Goal: Task Accomplishment & Management: Manage account settings

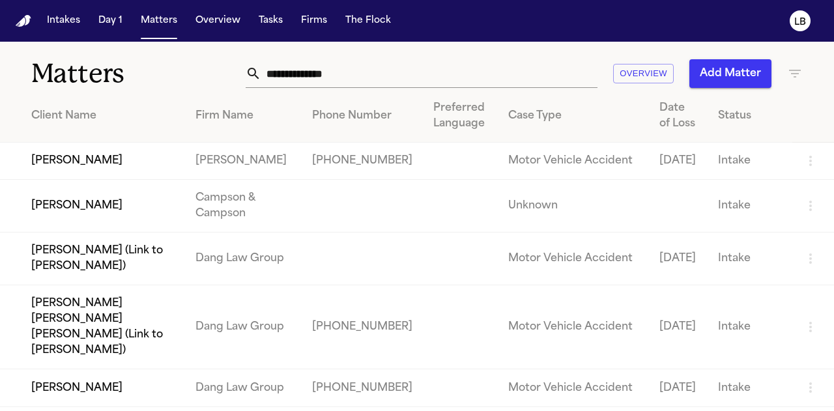
click at [297, 67] on input "text" at bounding box center [429, 73] width 336 height 29
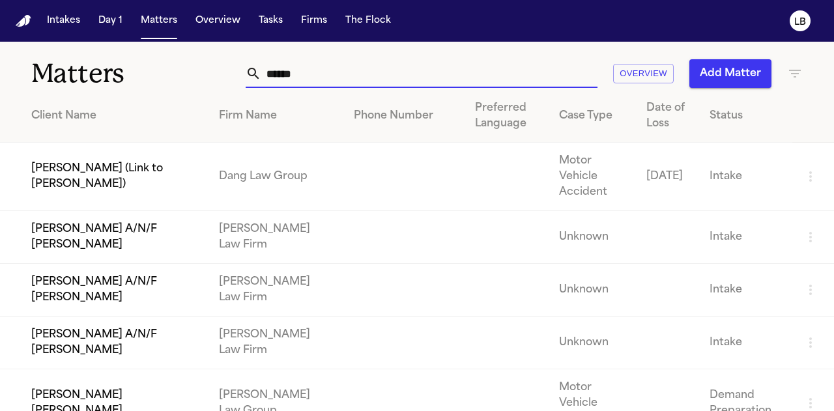
click at [348, 72] on input "******" at bounding box center [429, 73] width 336 height 29
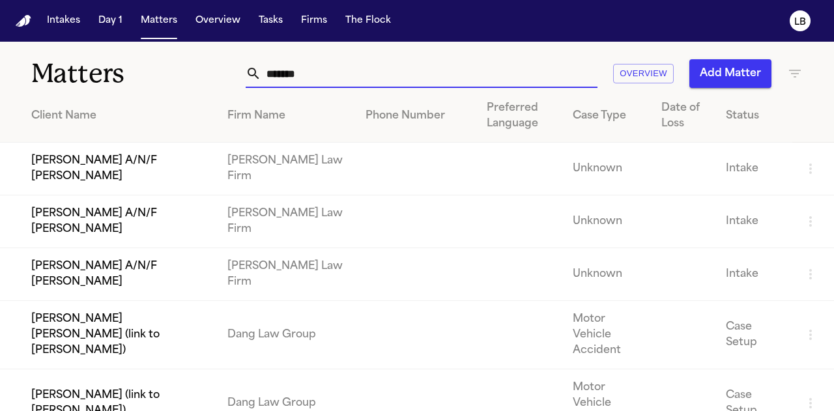
click at [306, 65] on input "******" at bounding box center [429, 73] width 336 height 29
drag, startPoint x: 312, startPoint y: 74, endPoint x: 216, endPoint y: 72, distance: 95.8
click at [216, 72] on div "Matters ****** Overview Add Matter" at bounding box center [417, 66] width 834 height 48
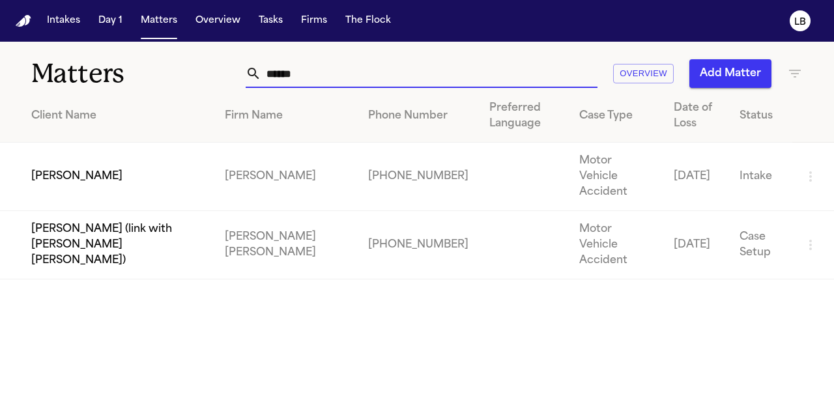
type input "******"
click at [83, 171] on td "[PERSON_NAME]" at bounding box center [107, 177] width 214 height 68
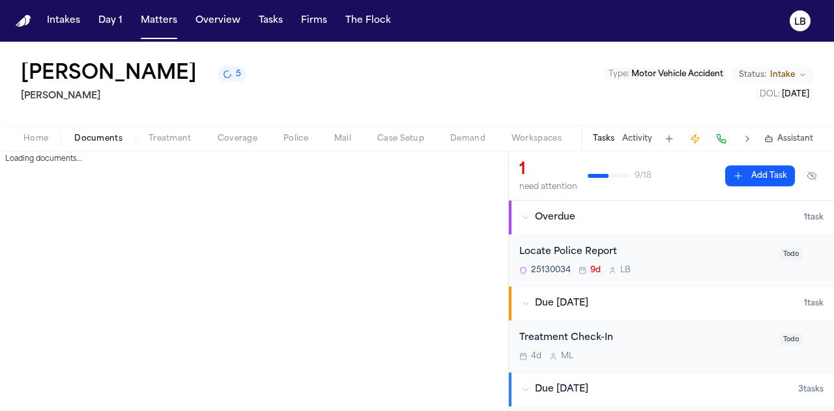
click at [98, 140] on span "Documents" at bounding box center [98, 139] width 48 height 10
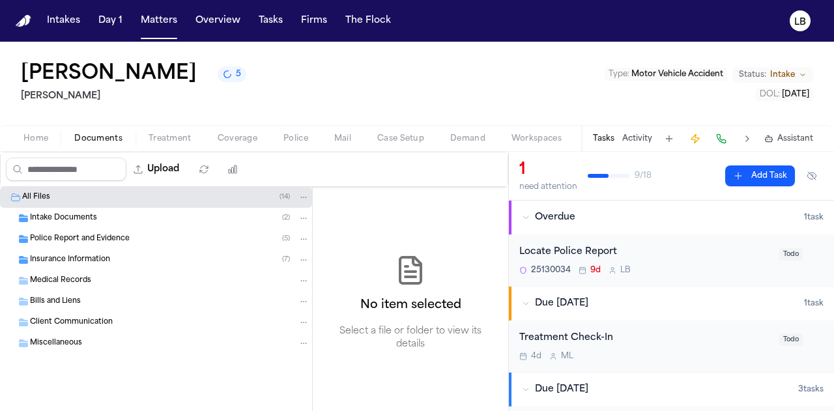
click at [81, 240] on span "Police Report and Evidence" at bounding box center [80, 239] width 100 height 11
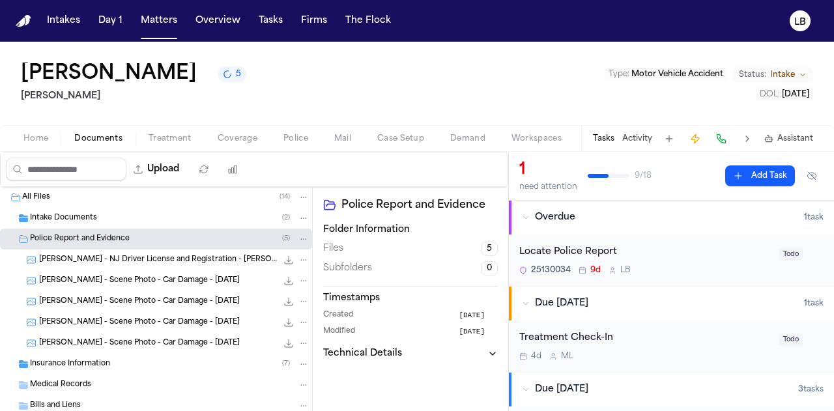
click at [88, 216] on span "Intake Documents" at bounding box center [63, 218] width 67 height 11
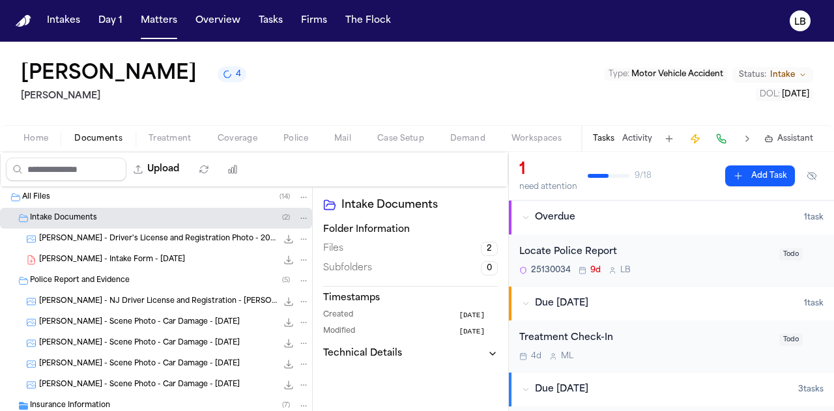
click at [122, 253] on div "D. Pierce - Intake Form - 8.4.25 23.2 KB • PDF" at bounding box center [174, 259] width 270 height 13
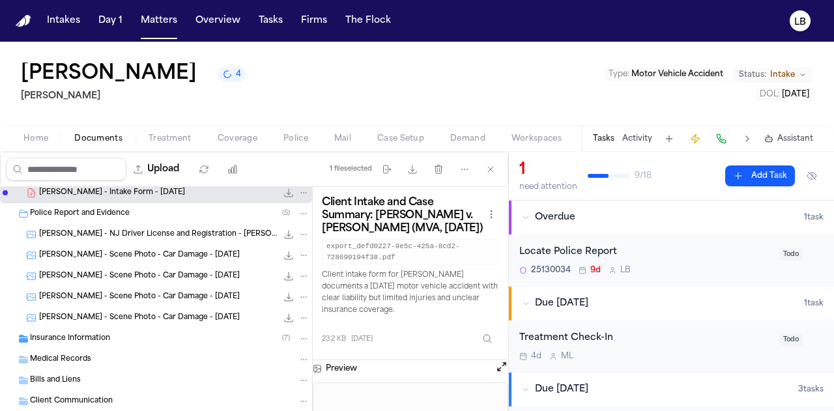
scroll to position [68, 0]
click at [412, 160] on button "Download files" at bounding box center [412, 169] width 23 height 23
click at [643, 143] on div "Tasks Activity Assistant" at bounding box center [702, 138] width 242 height 25
click at [636, 136] on button "Activity" at bounding box center [637, 139] width 30 height 10
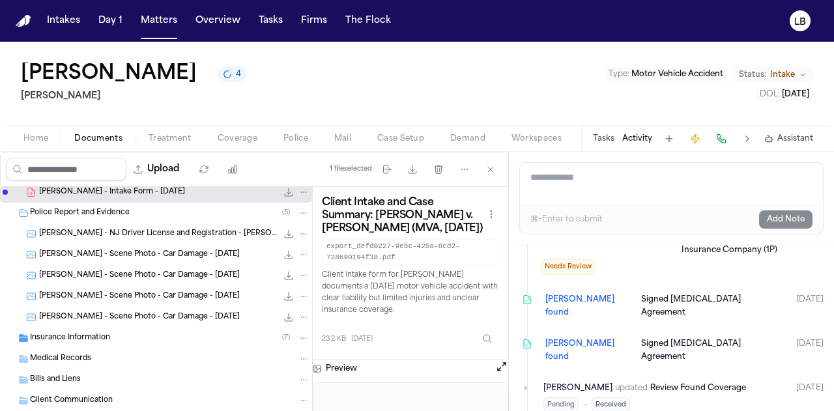
scroll to position [1948, 0]
click at [411, 167] on icon "button" at bounding box center [412, 169] width 10 height 10
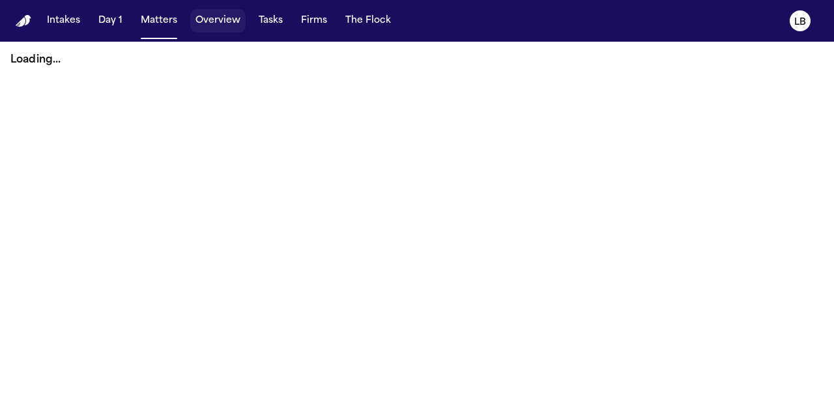
click at [162, 18] on button "Matters" at bounding box center [158, 20] width 47 height 23
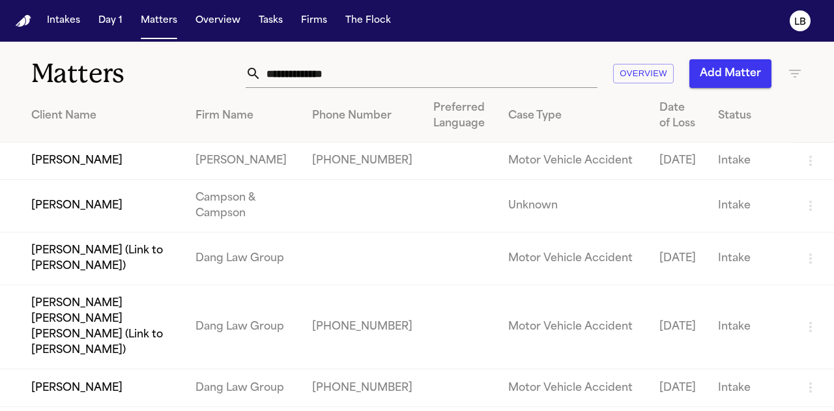
click at [296, 74] on input "text" at bounding box center [429, 73] width 336 height 29
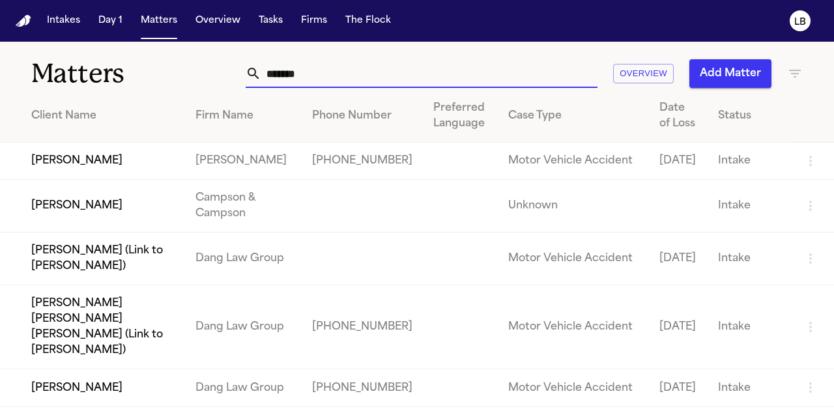
click at [369, 77] on input "*******" at bounding box center [429, 73] width 336 height 29
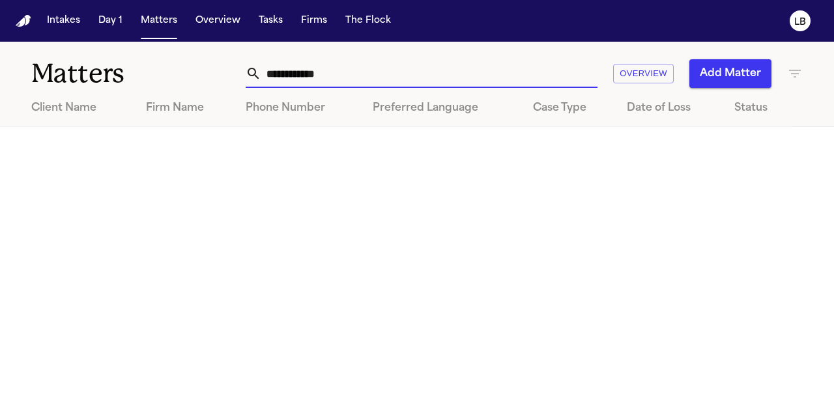
click at [518, 80] on input "**********" at bounding box center [429, 73] width 336 height 29
drag, startPoint x: 518, startPoint y: 80, endPoint x: 250, endPoint y: 76, distance: 267.8
click at [250, 76] on div "**********" at bounding box center [422, 73] width 352 height 29
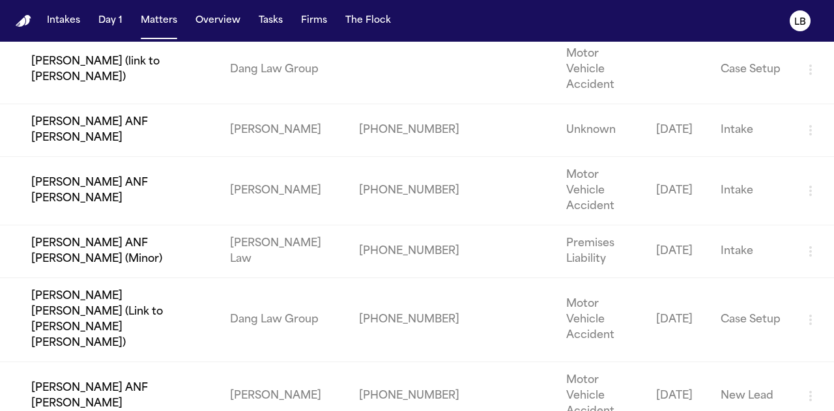
scroll to position [176, 0]
type input "******"
click at [64, 362] on td "[PERSON_NAME] ANF [PERSON_NAME]" at bounding box center [110, 396] width 220 height 68
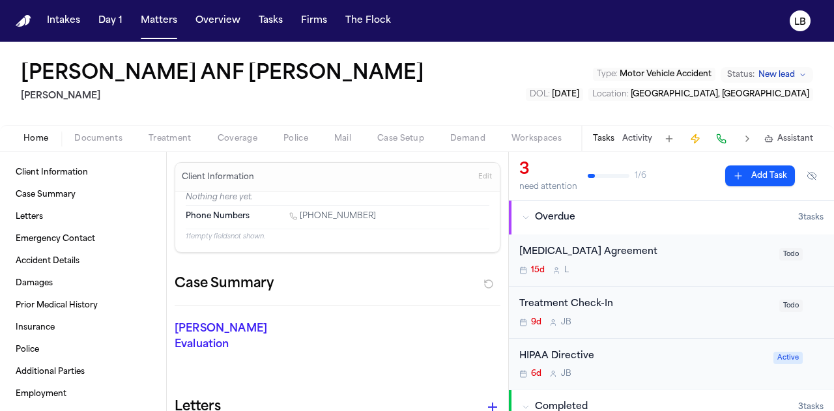
click at [634, 137] on button "Activity" at bounding box center [637, 139] width 30 height 10
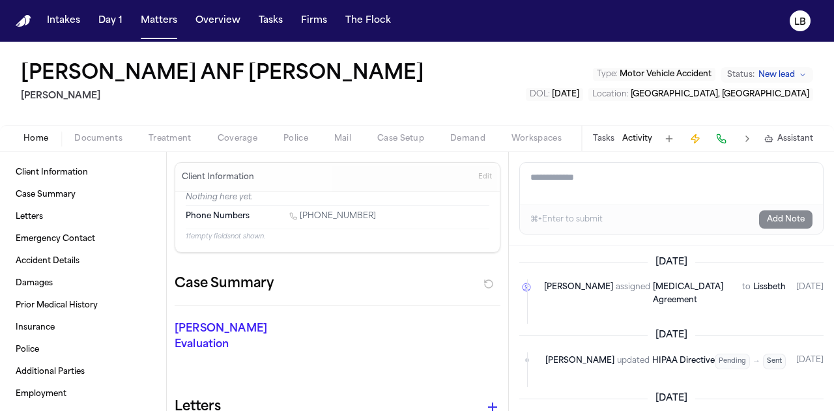
click at [606, 141] on button "Tasks" at bounding box center [603, 139] width 21 height 10
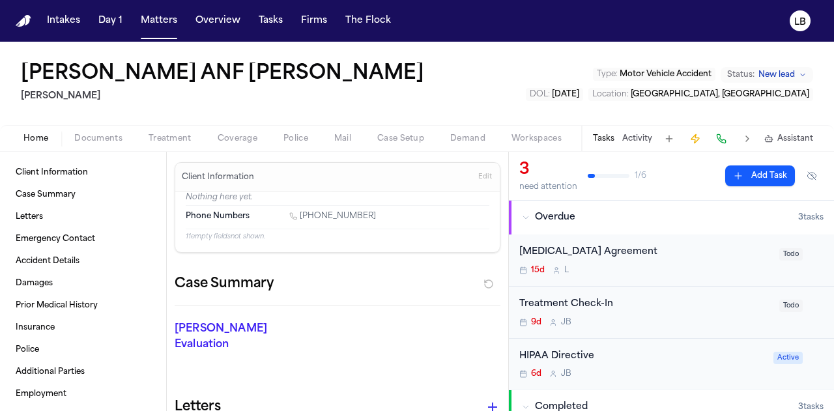
click at [105, 137] on span "Documents" at bounding box center [98, 139] width 48 height 10
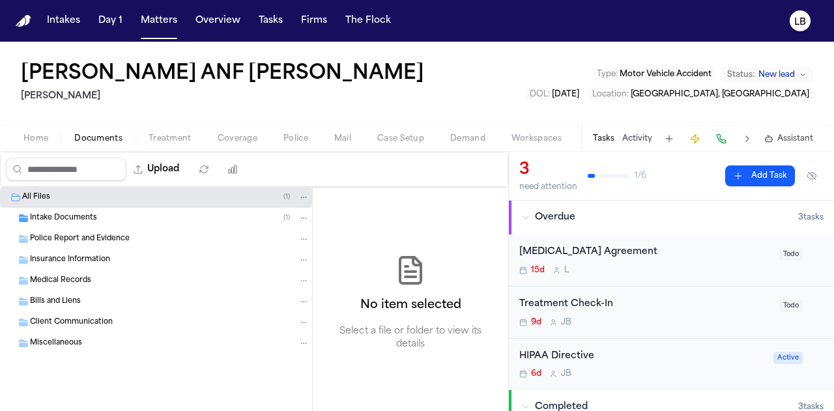
click at [70, 218] on span "Intake Documents" at bounding box center [63, 218] width 67 height 11
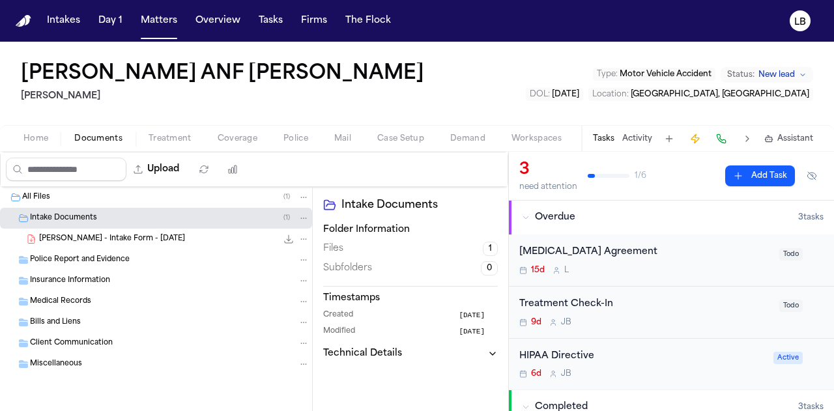
click at [78, 244] on div "A. Aguero - Intake Form - 7.22.25 23.0 KB • PDF" at bounding box center [174, 239] width 270 height 13
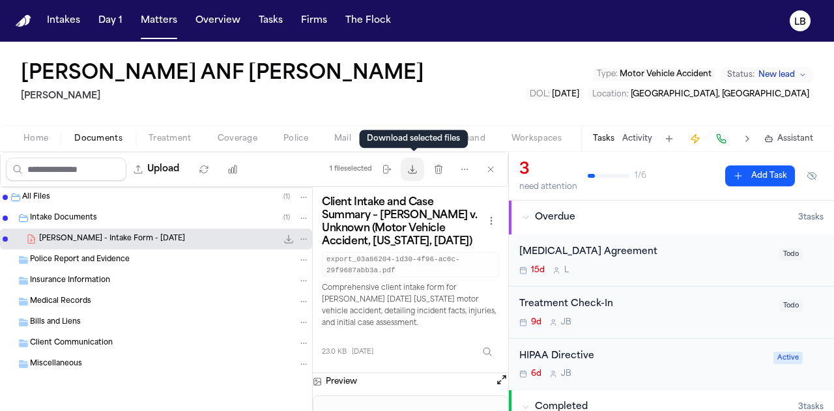
click at [415, 169] on icon "button" at bounding box center [412, 169] width 8 height 8
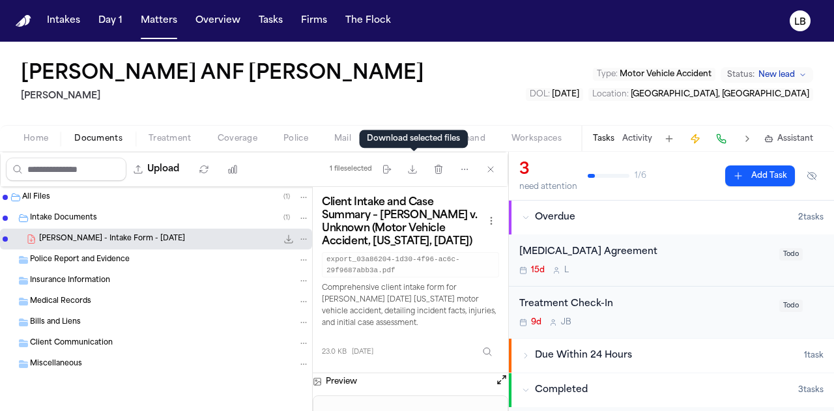
click at [145, 7] on nav "Intakes Day 1 Matters Overview Tasks Firms The Flock LB" at bounding box center [417, 21] width 834 height 42
click at [155, 27] on button "Matters" at bounding box center [158, 20] width 47 height 23
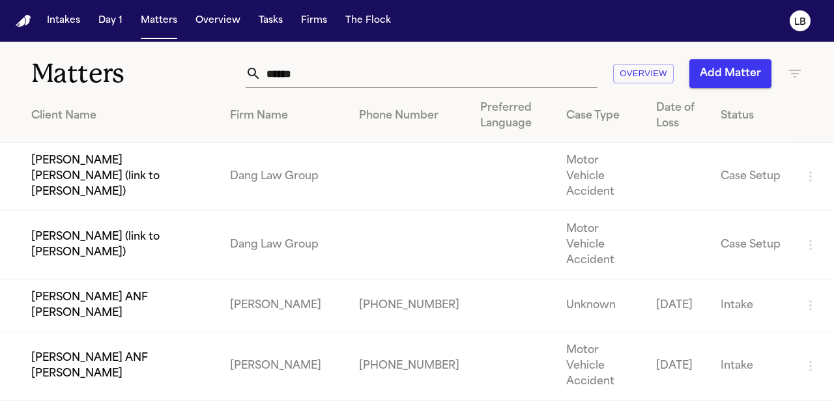
click at [285, 77] on input "******" at bounding box center [429, 73] width 336 height 29
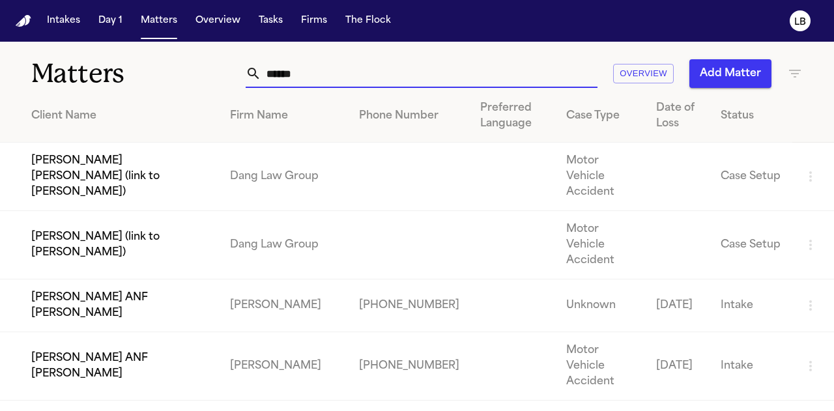
click at [285, 77] on input "******" at bounding box center [429, 73] width 336 height 29
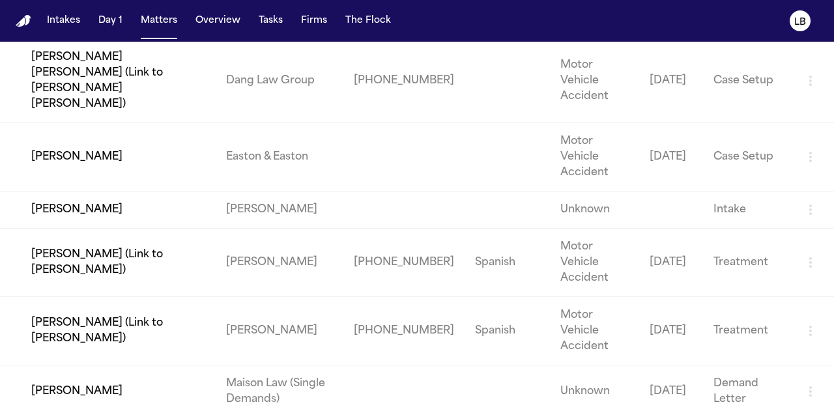
scroll to position [365, 0]
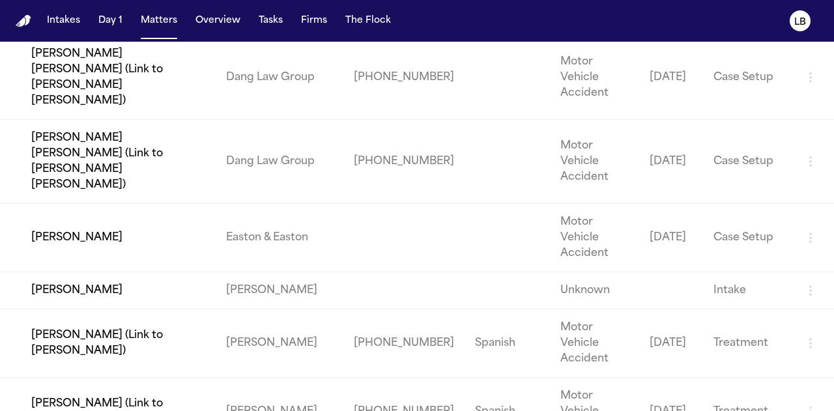
type input "*********"
click at [113, 309] on td "[PERSON_NAME] (Link to [PERSON_NAME])" at bounding box center [108, 343] width 216 height 68
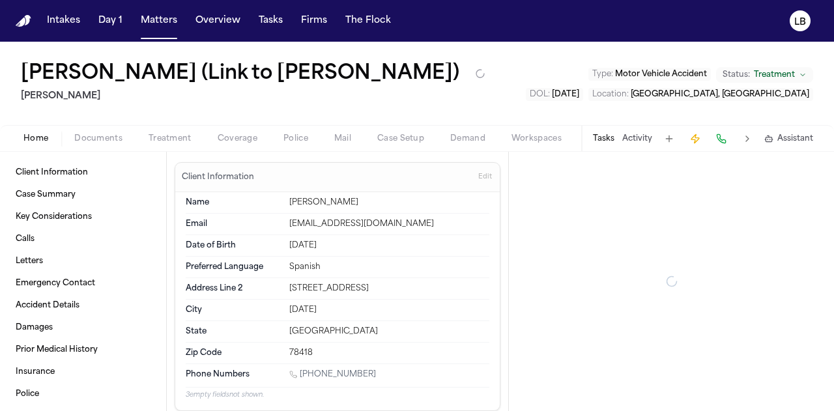
type textarea "*"
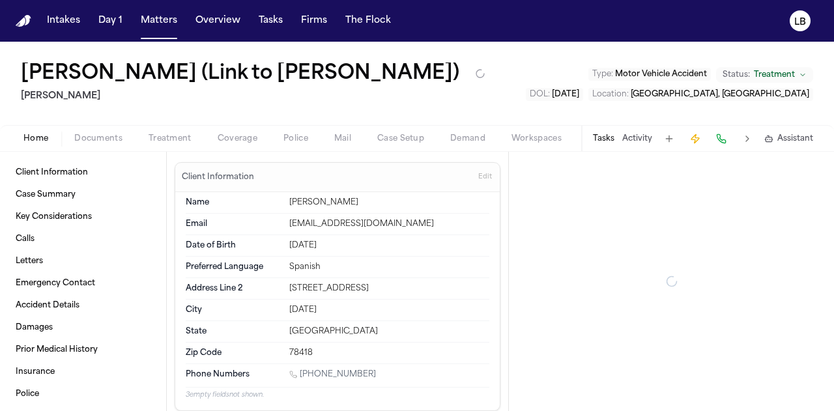
type textarea "*"
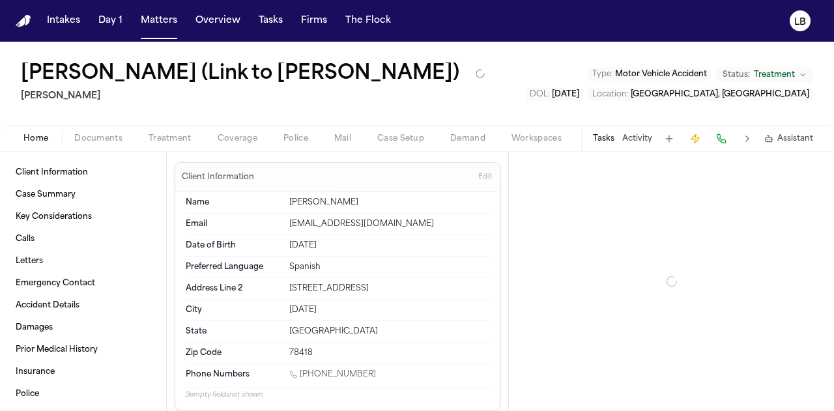
type textarea "*"
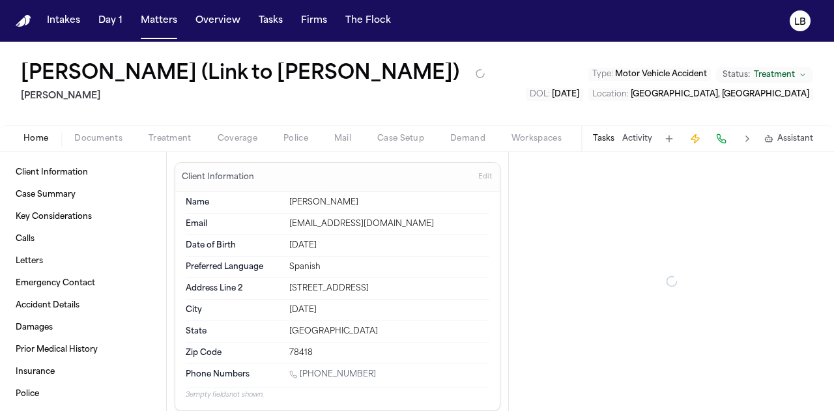
type textarea "*"
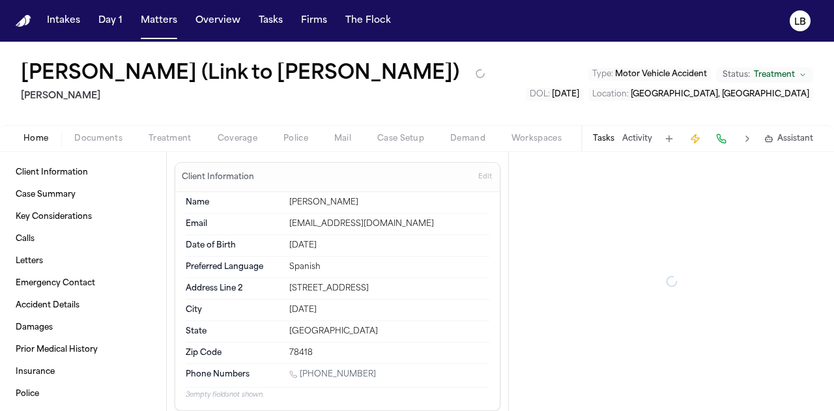
type textarea "*"
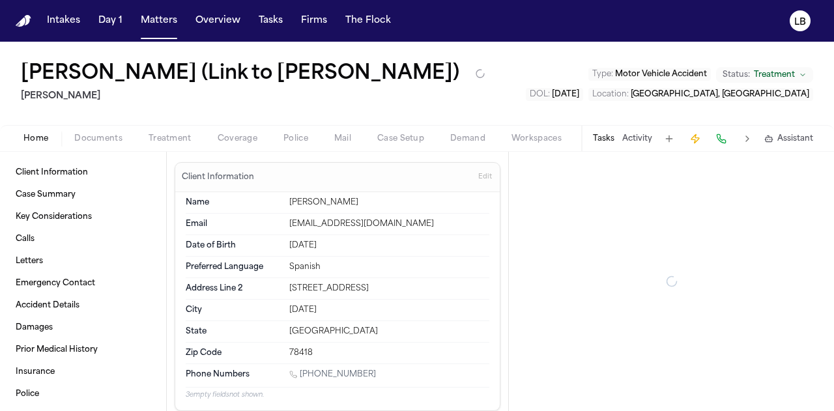
type textarea "*"
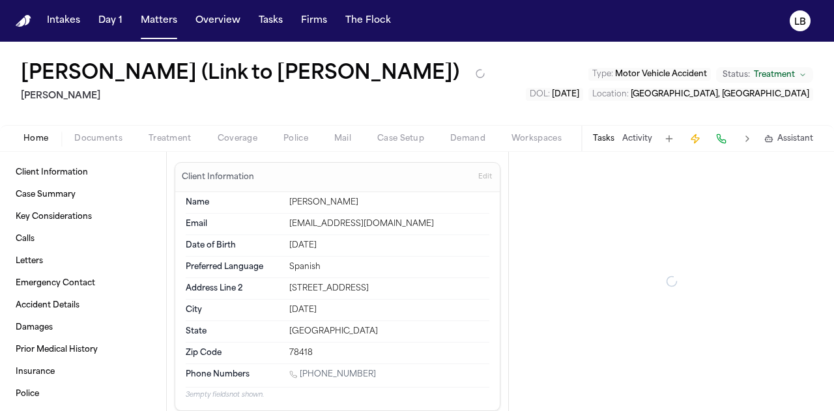
type textarea "*"
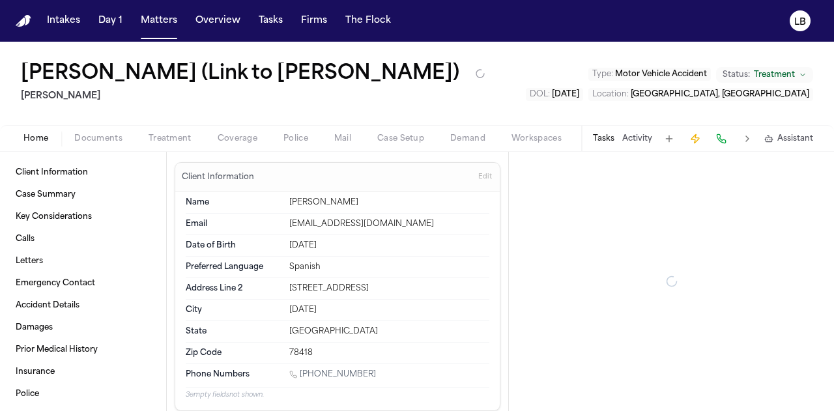
type textarea "*"
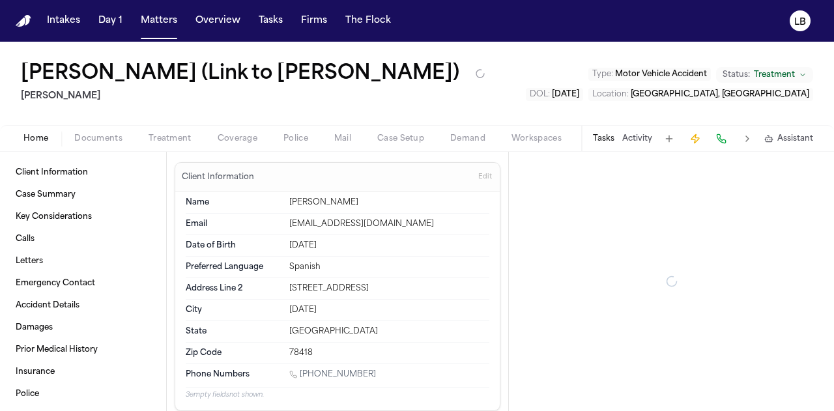
type textarea "*"
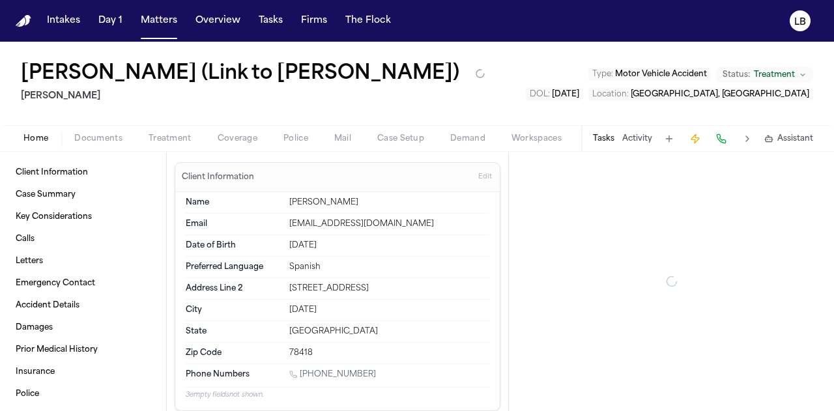
type textarea "*"
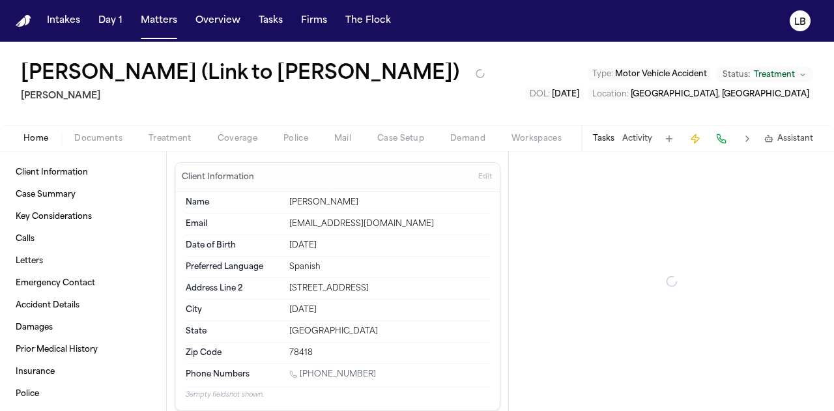
type textarea "*"
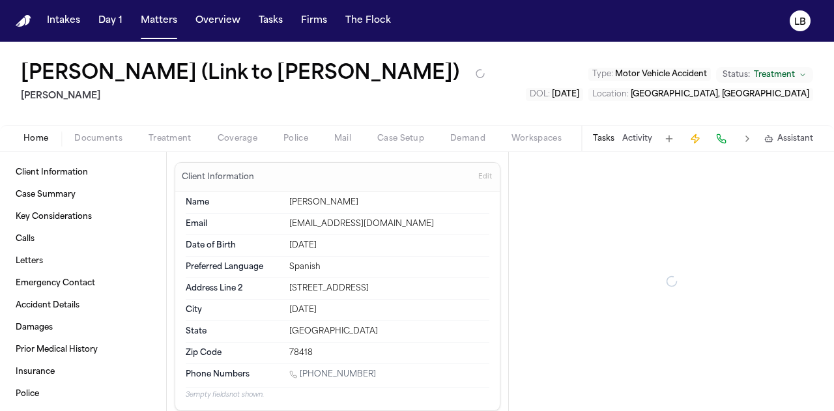
type textarea "*"
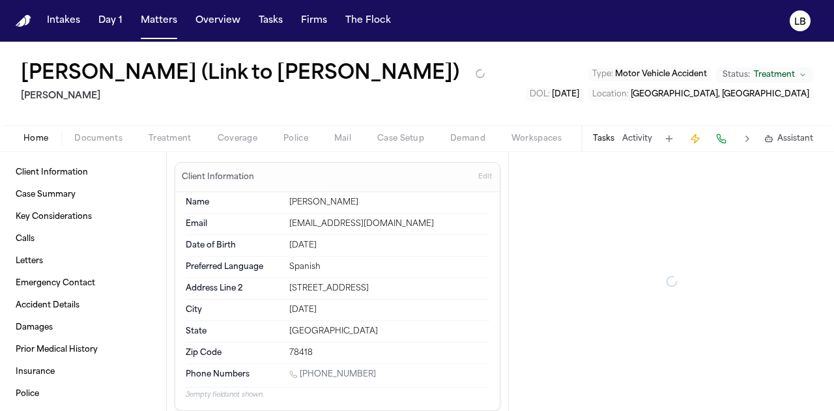
type textarea "*"
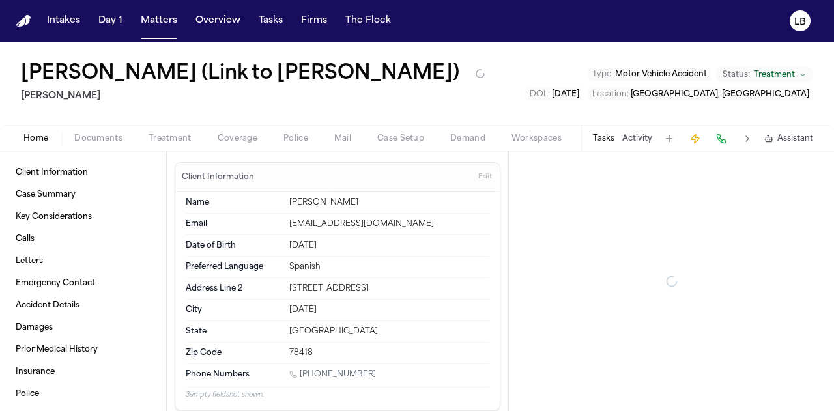
type textarea "*"
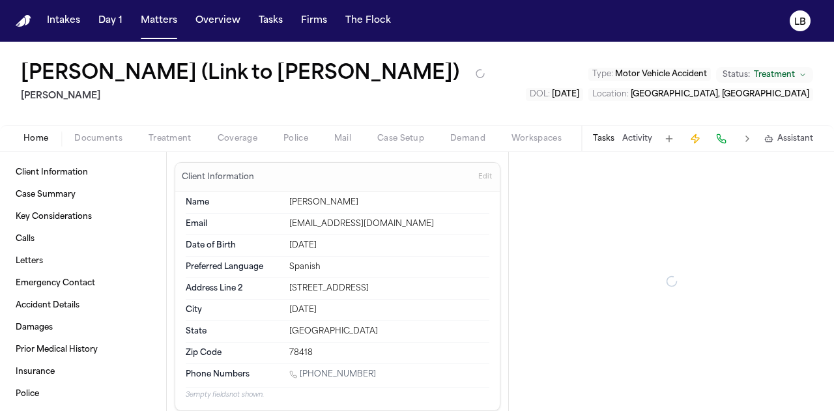
type textarea "*"
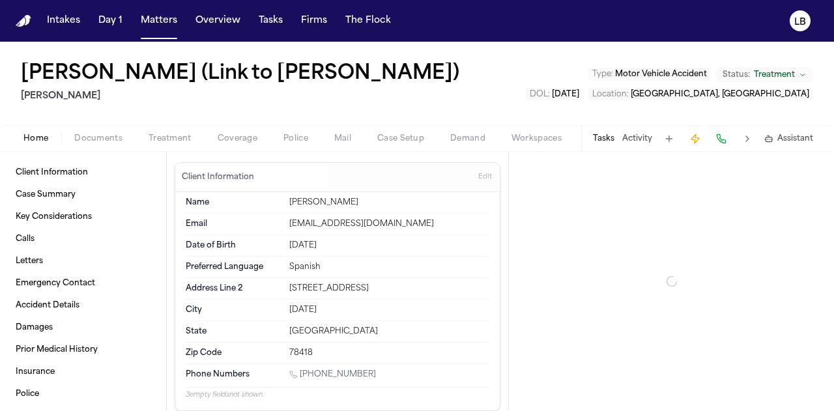
type textarea "*"
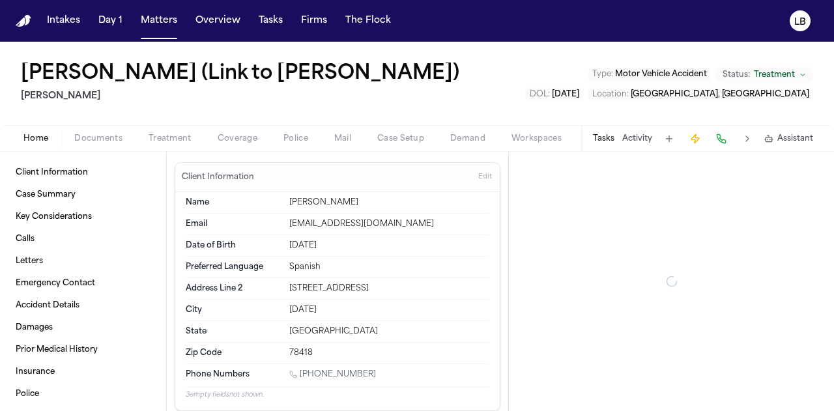
type textarea "*"
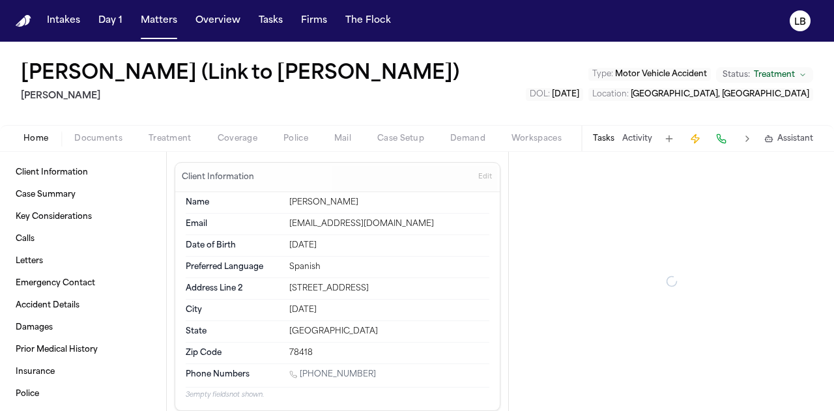
type textarea "*"
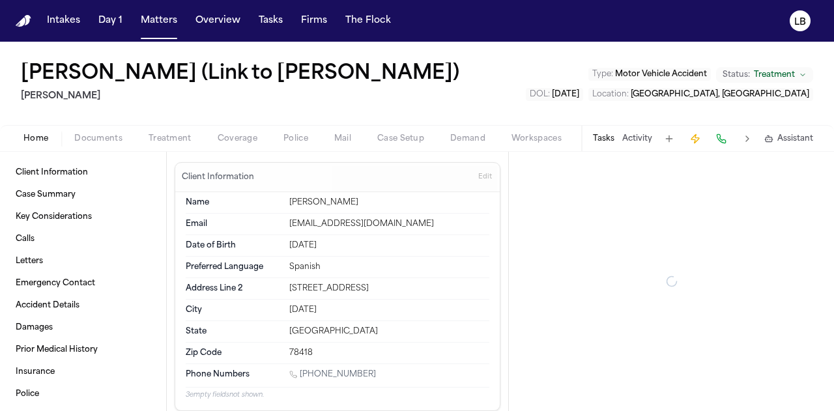
type textarea "*"
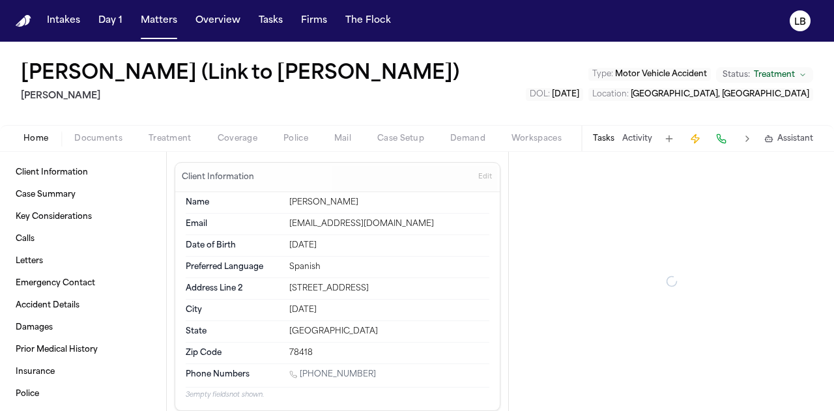
type textarea "*"
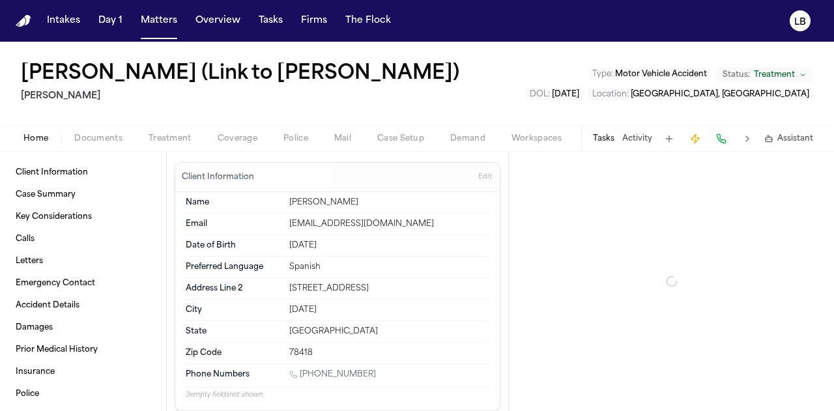
type textarea "*"
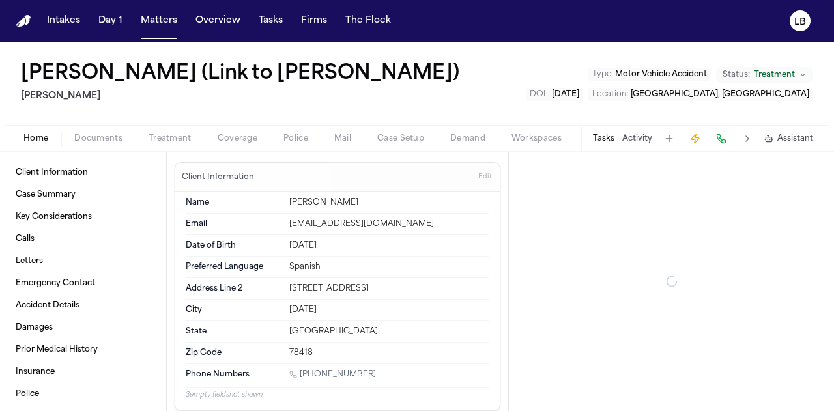
type textarea "*"
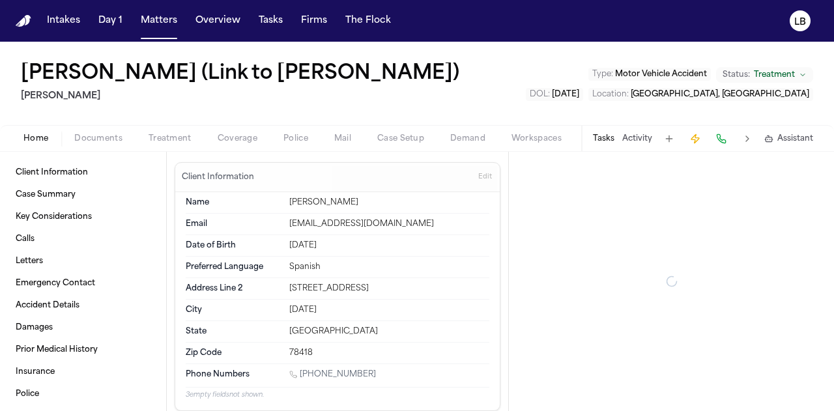
type textarea "*"
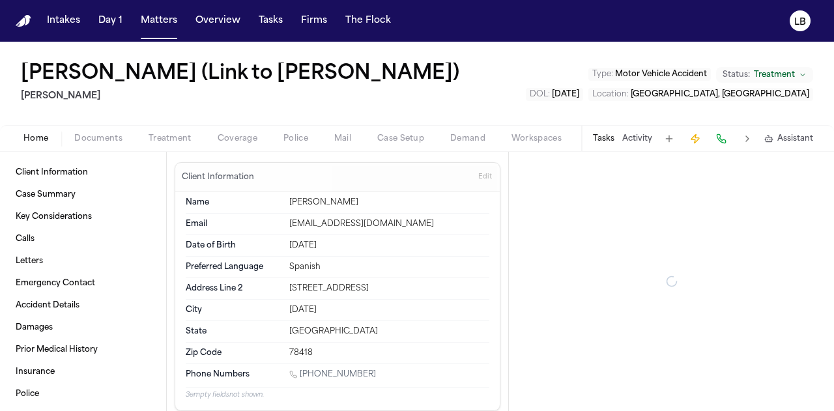
type textarea "*"
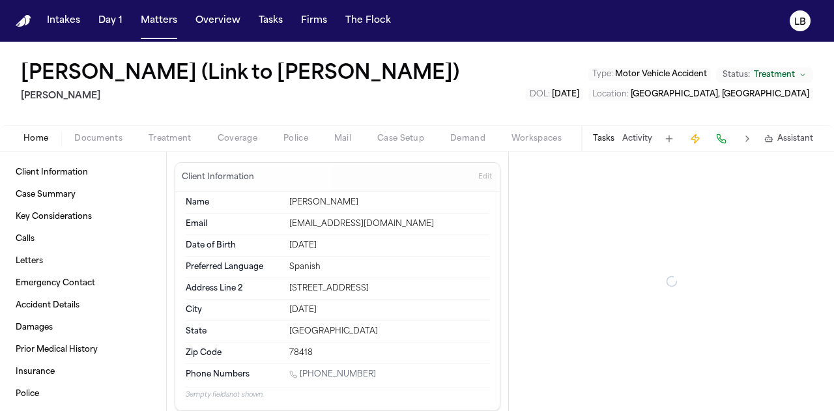
type textarea "*"
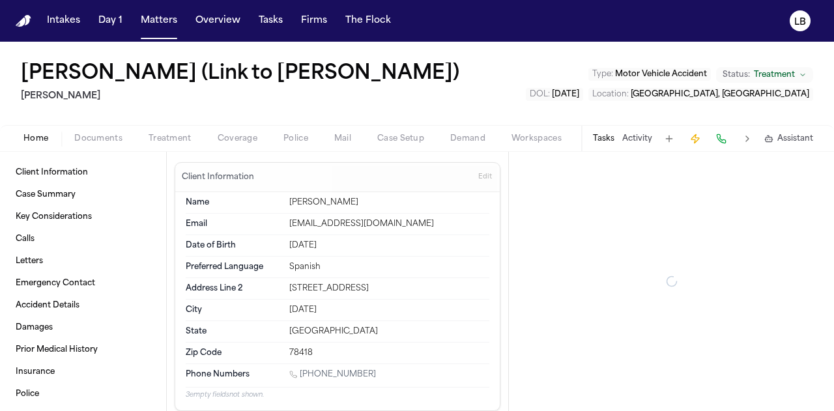
type textarea "*"
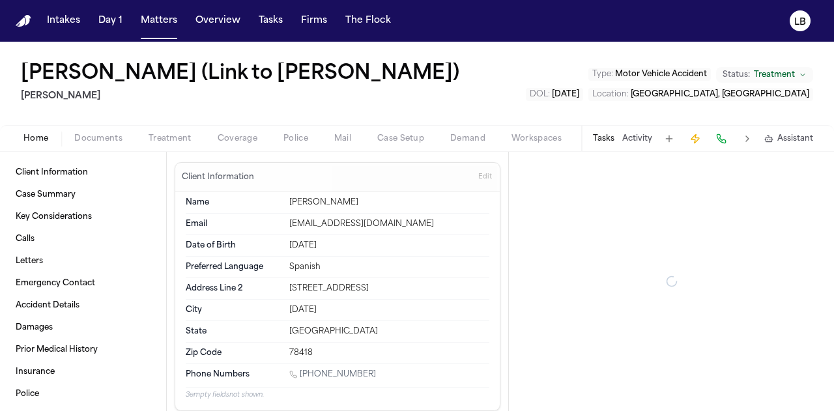
type textarea "*"
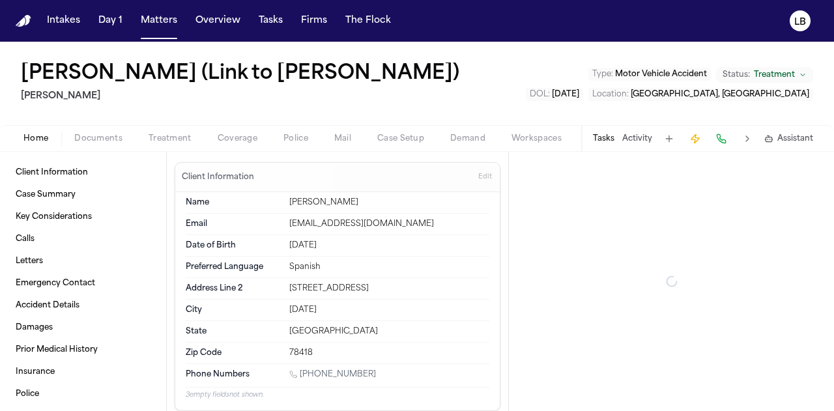
type textarea "*"
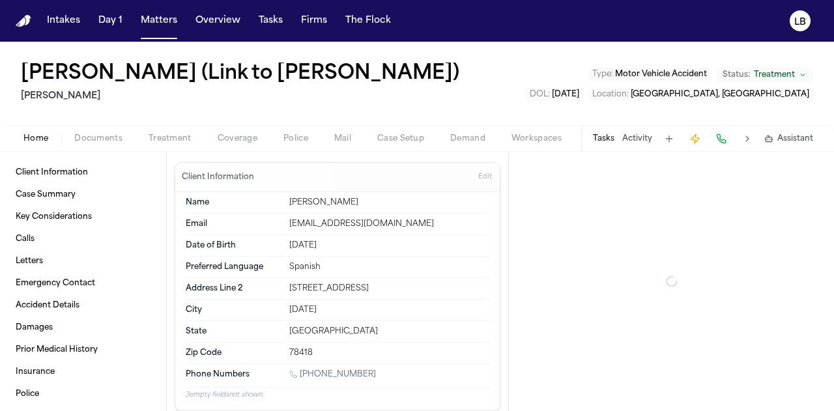
type textarea "*"
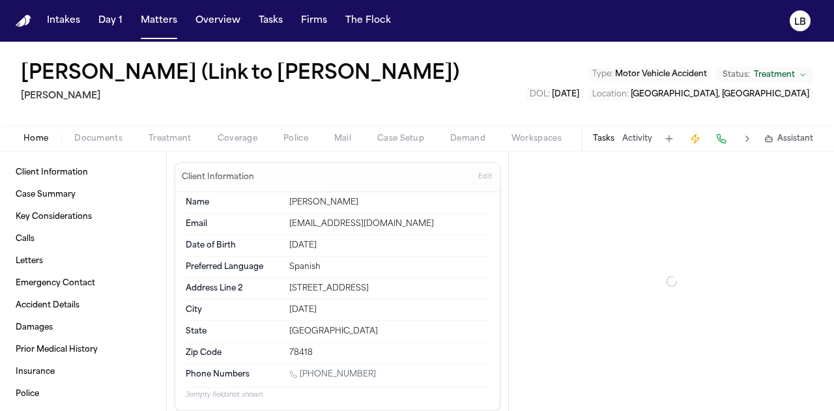
type textarea "*"
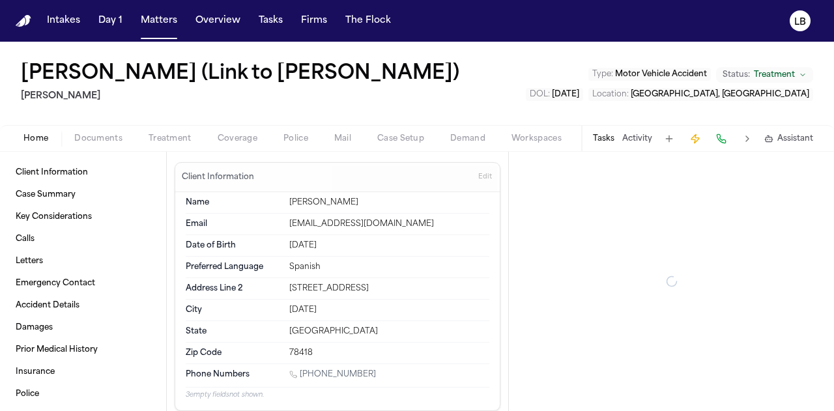
type textarea "*"
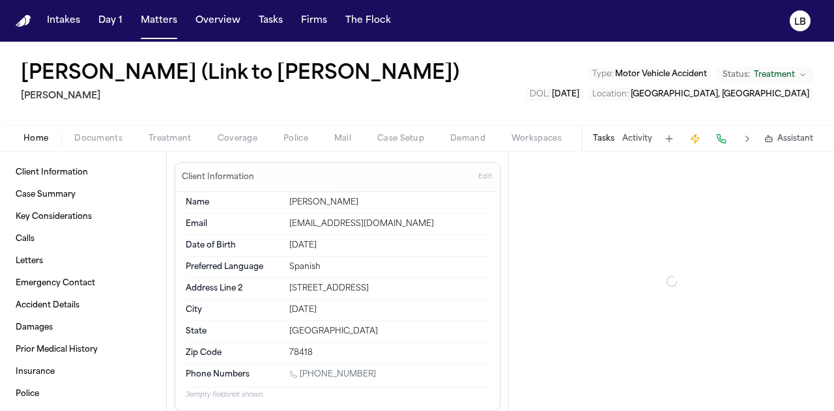
type textarea "*"
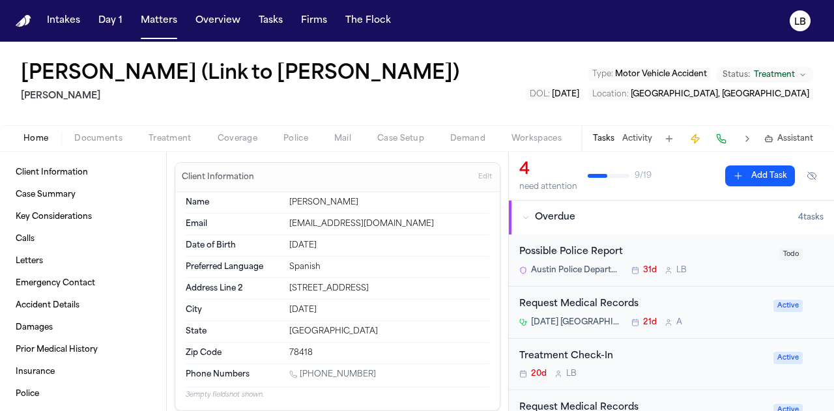
type textarea "*"
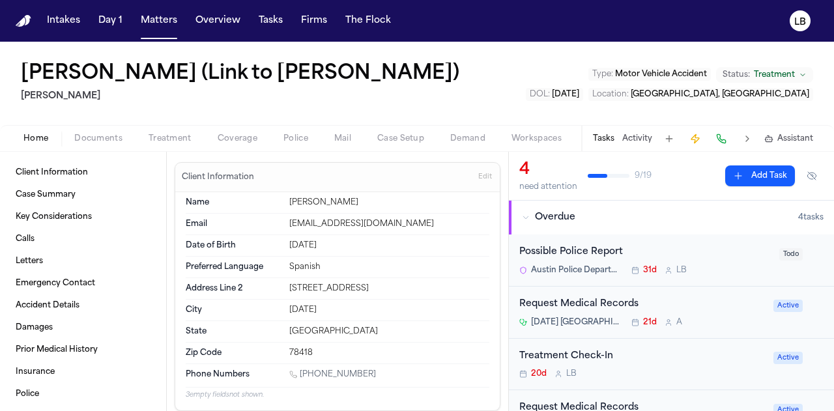
type textarea "*"
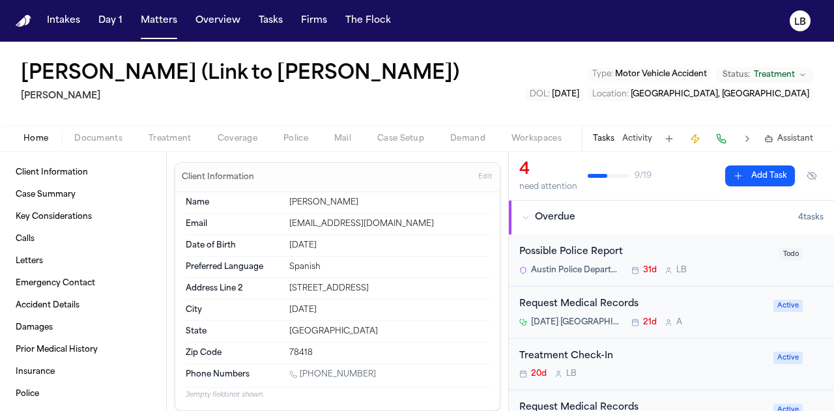
type textarea "*"
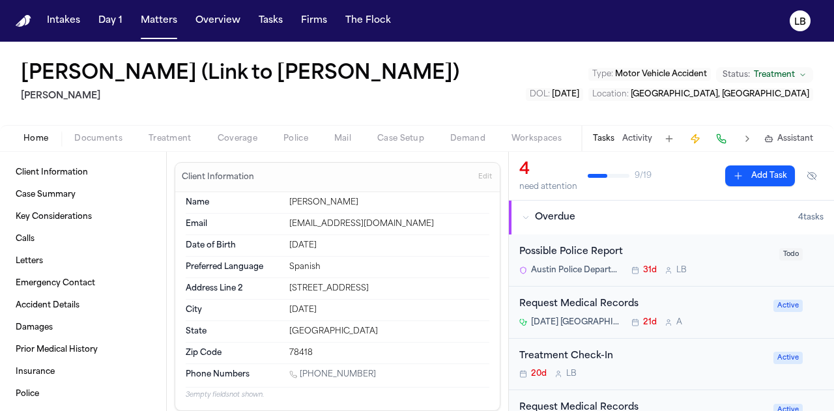
type textarea "*"
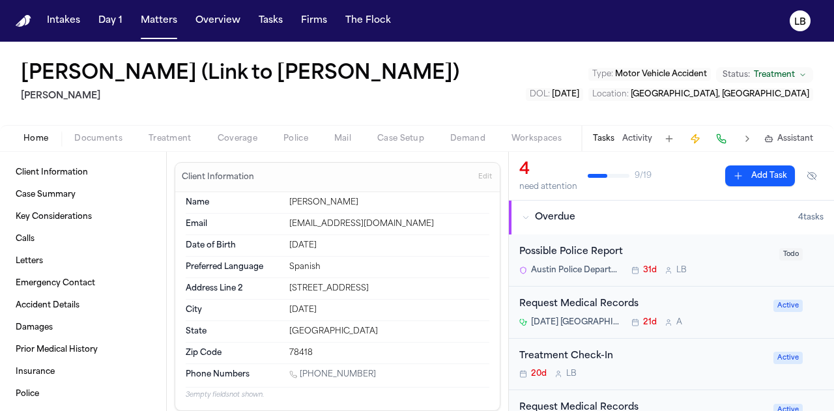
type textarea "*"
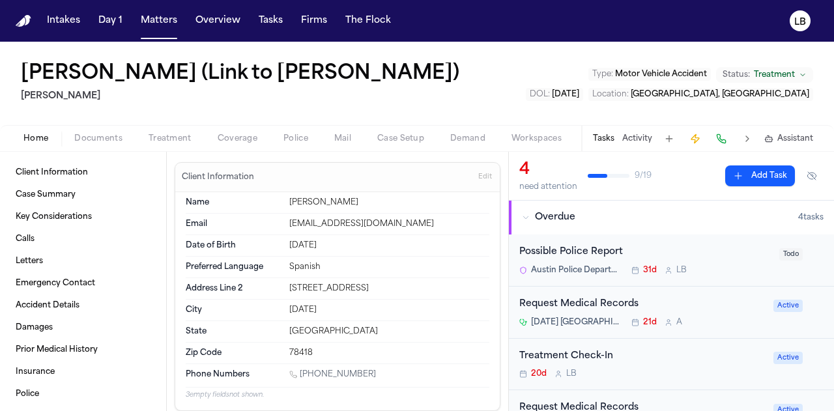
type textarea "*"
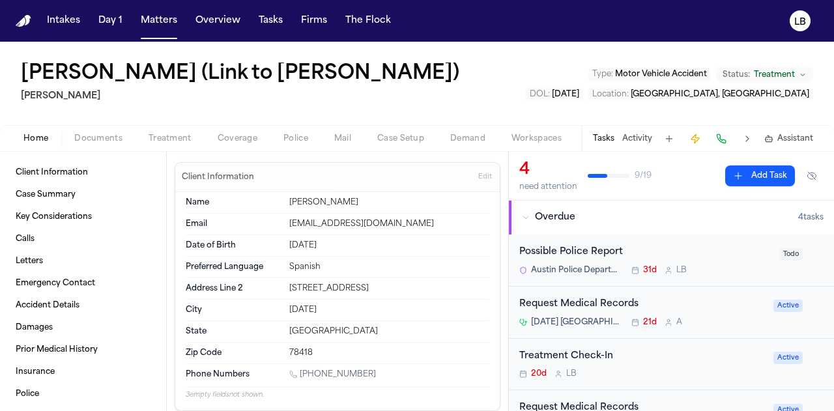
type textarea "*"
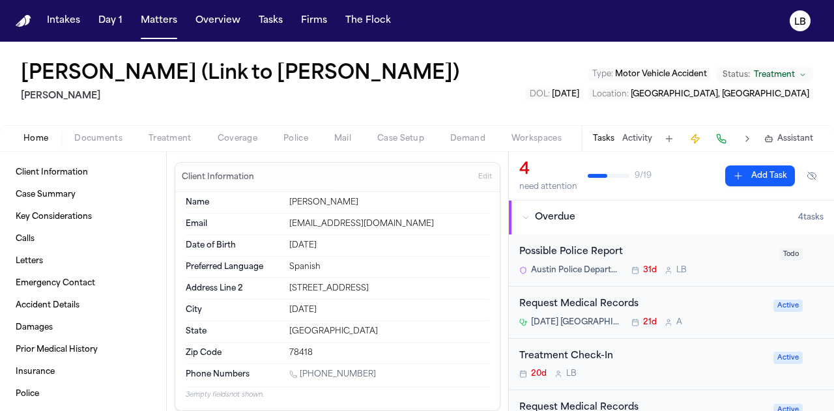
type textarea "*"
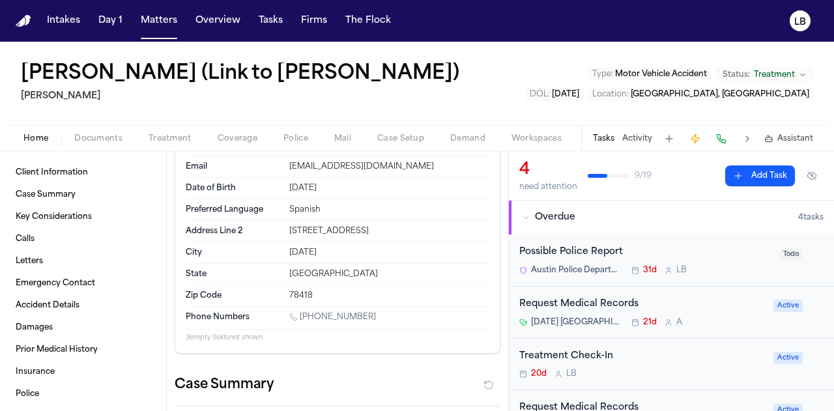
click at [773, 91] on div "Jenny Guerrero Rodriguez (Link to Fanny Guerrero Rodriguez) Hecht Type : Motor …" at bounding box center [417, 83] width 834 height 83
drag, startPoint x: 1, startPoint y: 75, endPoint x: 173, endPoint y: 76, distance: 172.0
click at [173, 76] on div "Jenny Guerrero Rodriguez (Link to Fanny Guerrero Rodriguez) Hecht Type : Motor …" at bounding box center [417, 83] width 834 height 83
copy h1 "Jenny Guerrero"
click at [44, 144] on span "Home" at bounding box center [35, 139] width 25 height 10
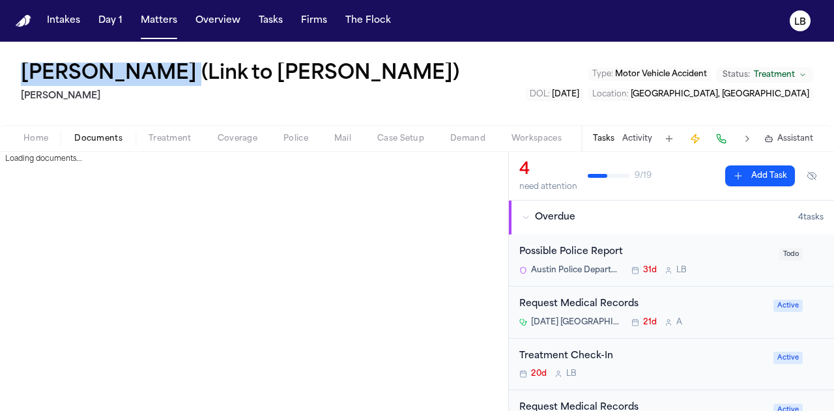
click at [94, 144] on span "Documents" at bounding box center [98, 139] width 48 height 10
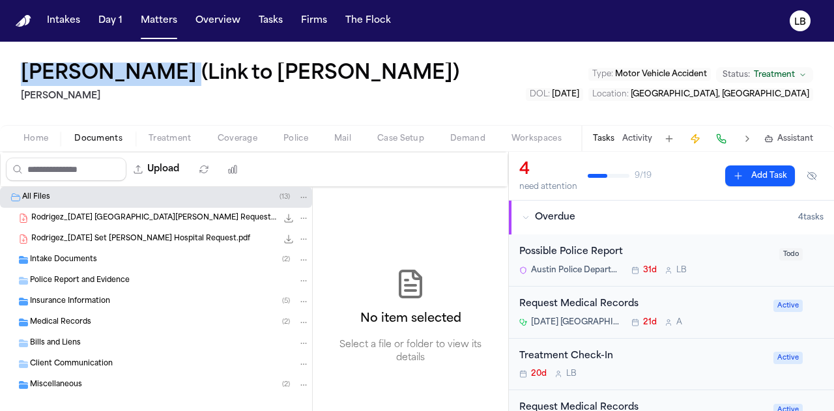
click at [42, 144] on span "Home" at bounding box center [35, 139] width 25 height 10
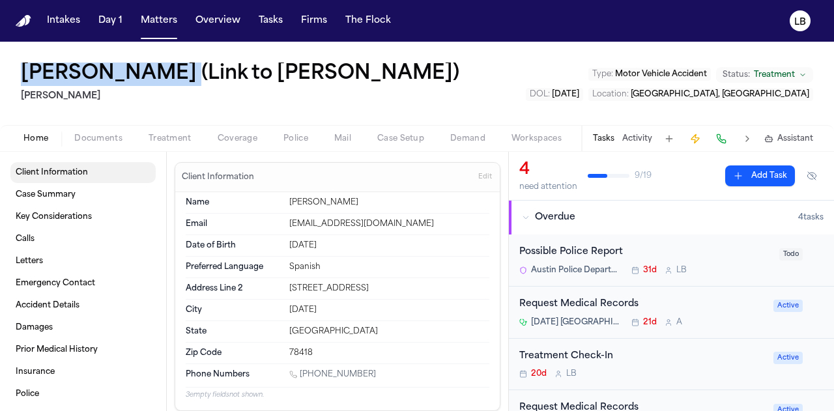
click at [76, 178] on span "Client Information" at bounding box center [52, 172] width 72 height 10
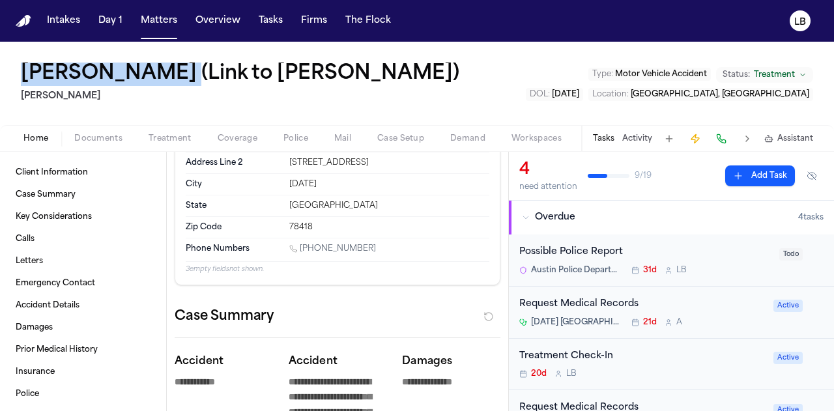
scroll to position [126, 0]
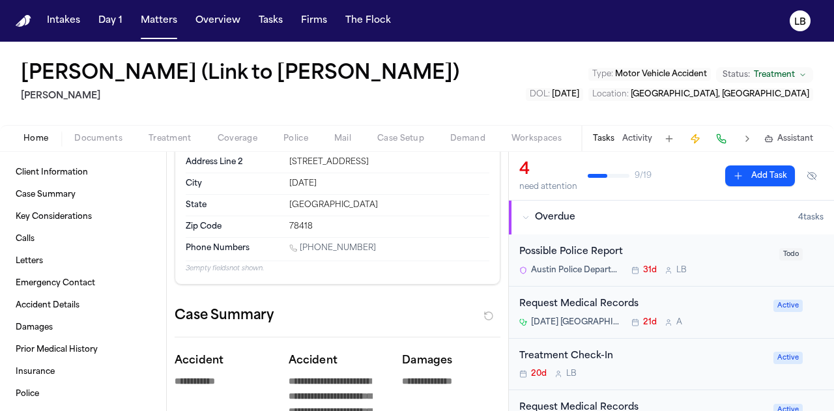
click at [321, 237] on div "Zip Code 78418" at bounding box center [338, 226] width 304 height 21
click at [325, 253] on link "1 (361) 548-9026" at bounding box center [332, 248] width 87 height 10
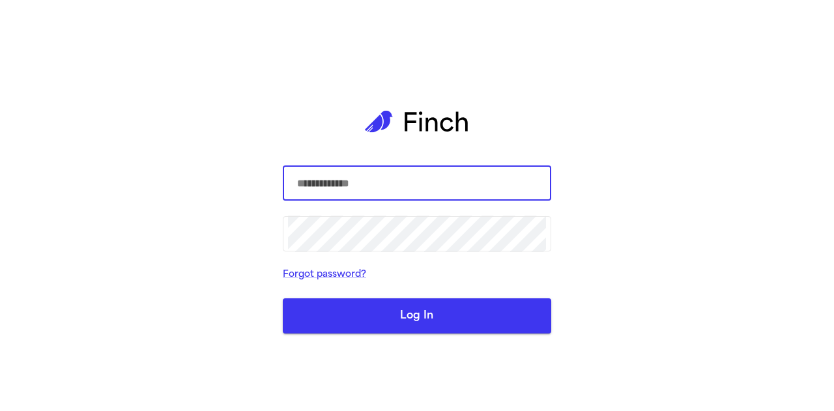
type input "**********"
click at [349, 321] on button "Log In" at bounding box center [417, 315] width 268 height 35
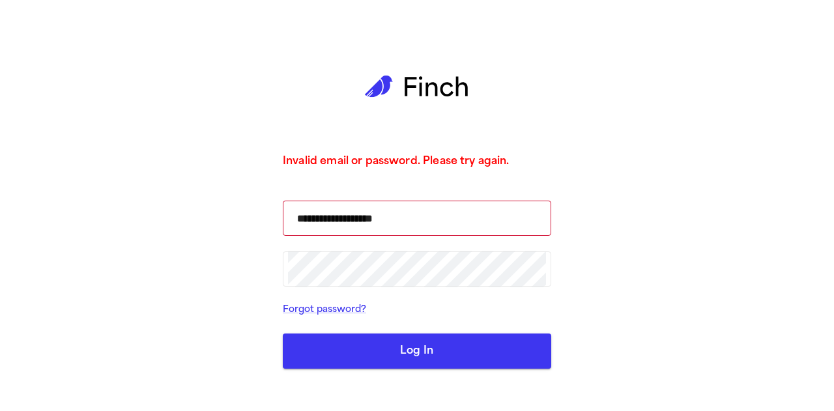
click at [380, 347] on button "Log In" at bounding box center [417, 351] width 268 height 35
click at [425, 342] on button "Log In" at bounding box center [417, 351] width 268 height 35
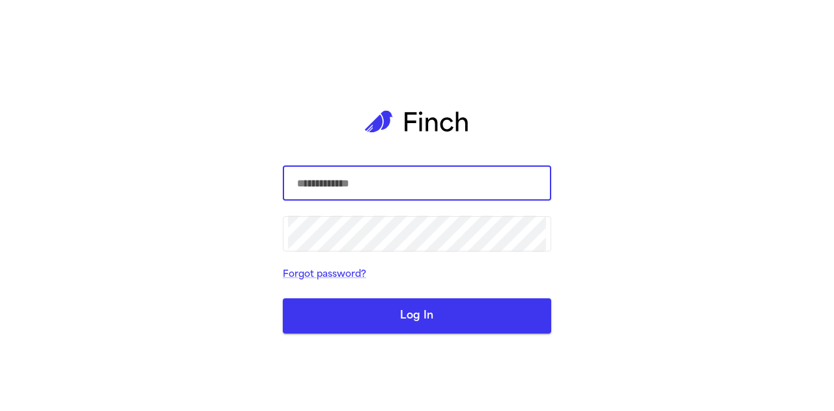
type input "**********"
click at [350, 306] on button "Log In" at bounding box center [417, 315] width 268 height 35
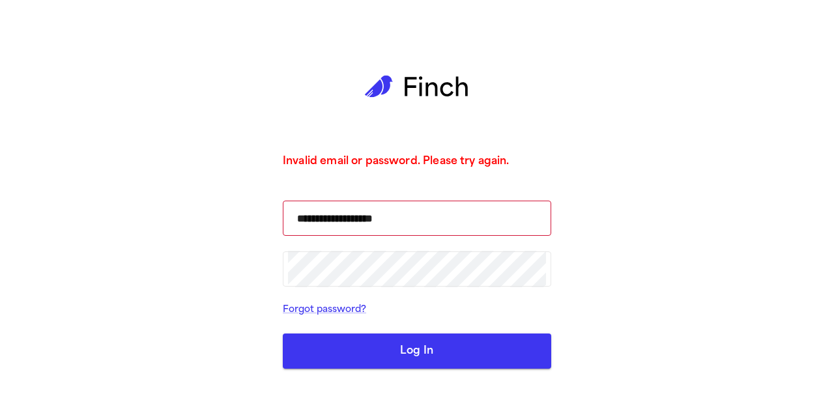
click at [397, 375] on div "**********" at bounding box center [417, 205] width 268 height 411
click at [379, 352] on button "Log In" at bounding box center [417, 351] width 268 height 35
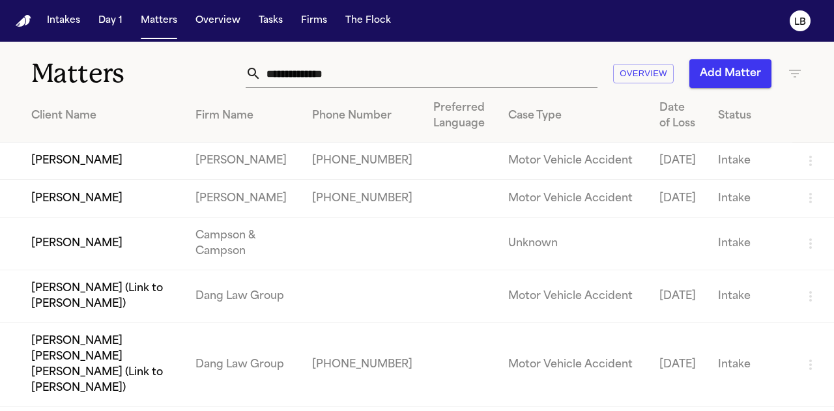
click at [352, 68] on input "text" at bounding box center [429, 73] width 336 height 29
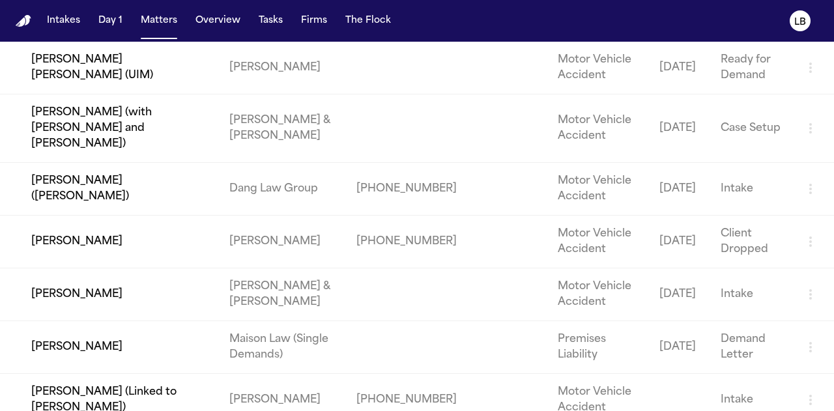
scroll to position [783, 0]
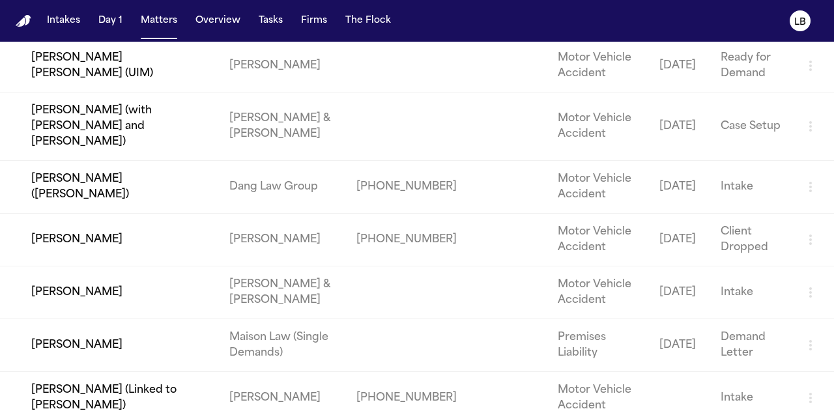
type input "*****"
click at [104, 221] on td "[PERSON_NAME]" at bounding box center [109, 240] width 219 height 53
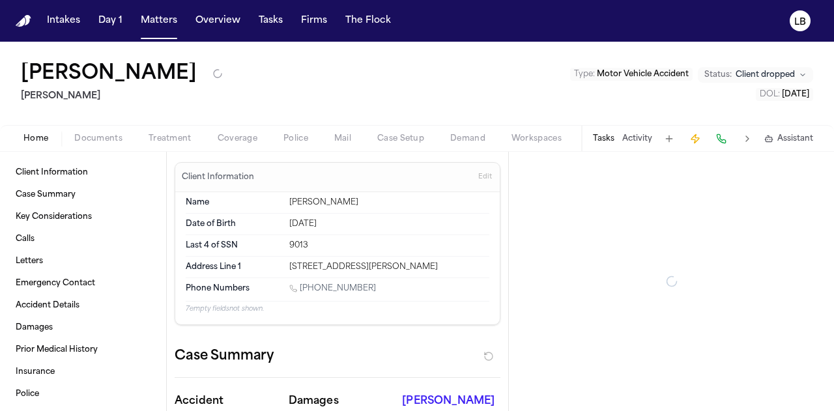
type textarea "*"
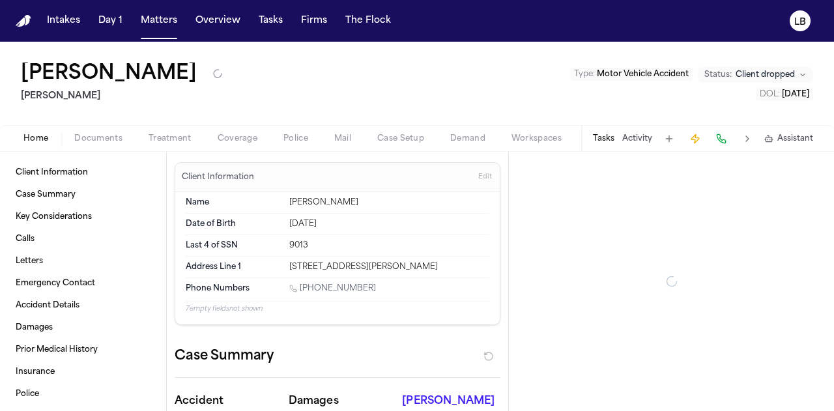
type textarea "*"
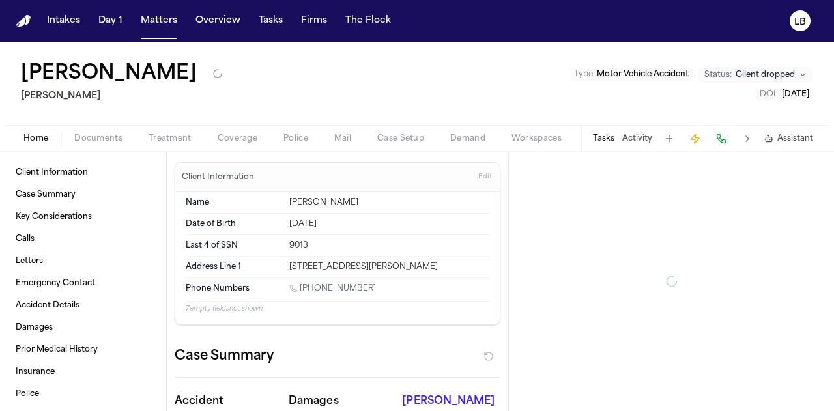
type textarea "*"
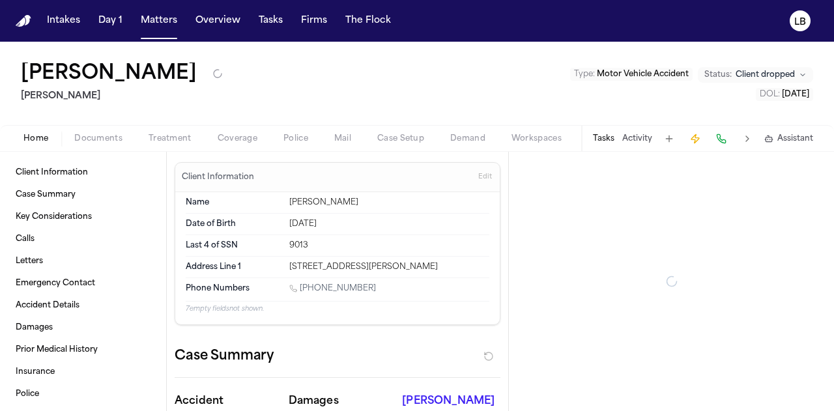
type textarea "*"
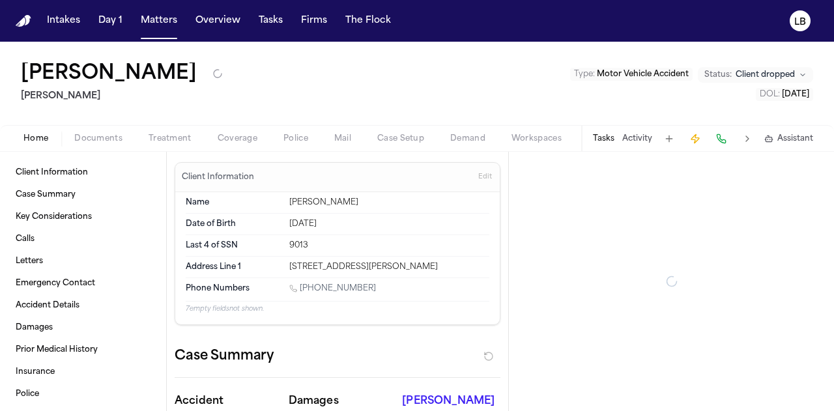
type textarea "*"
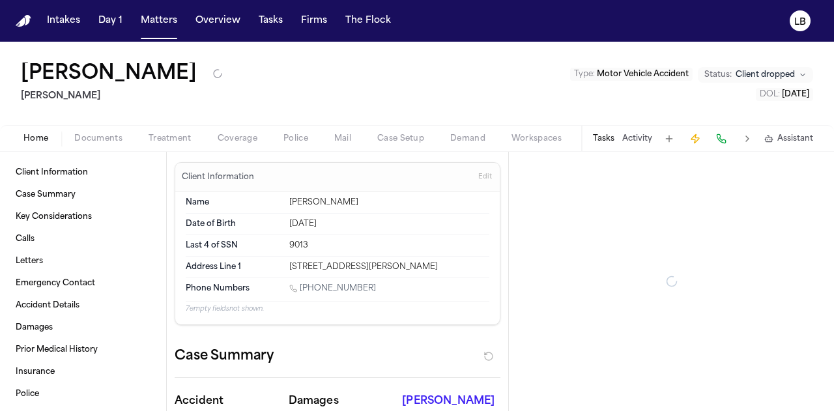
type textarea "*"
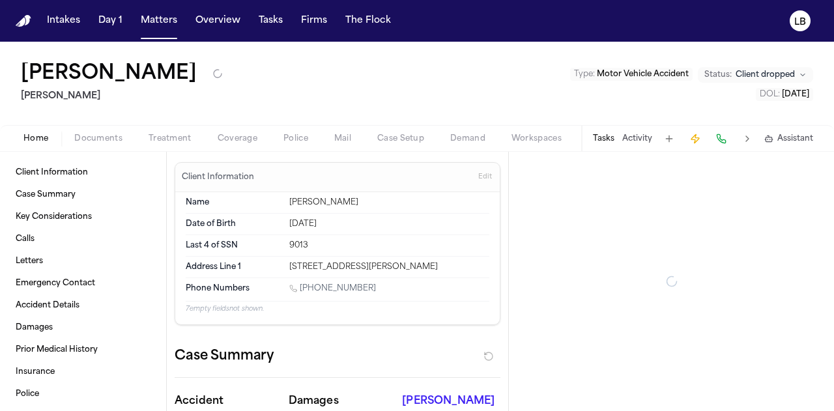
type textarea "*"
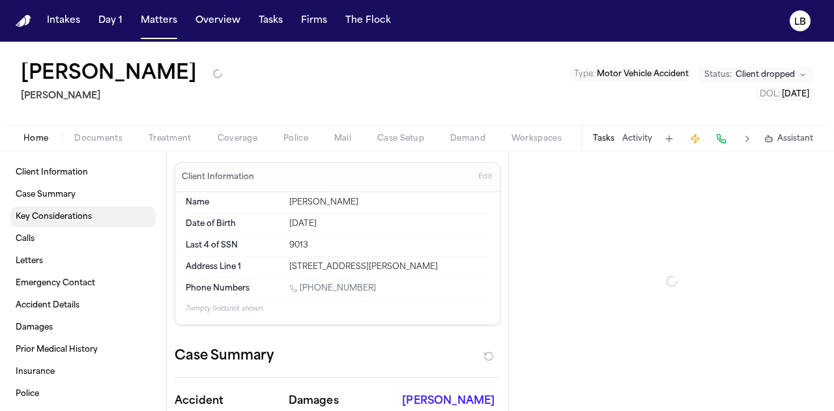
type textarea "*"
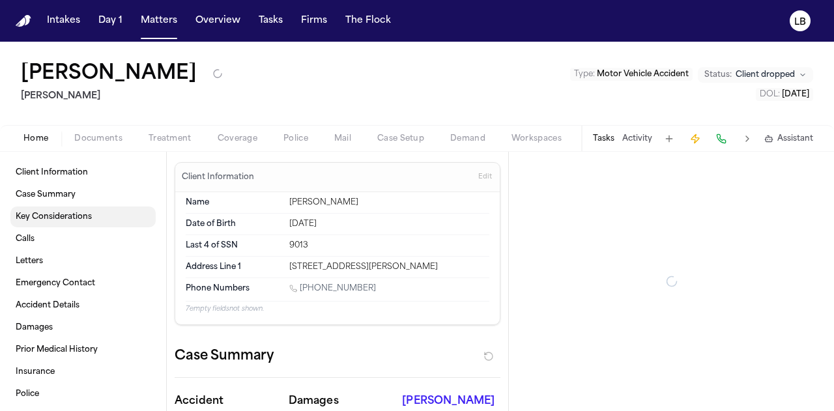
type textarea "*"
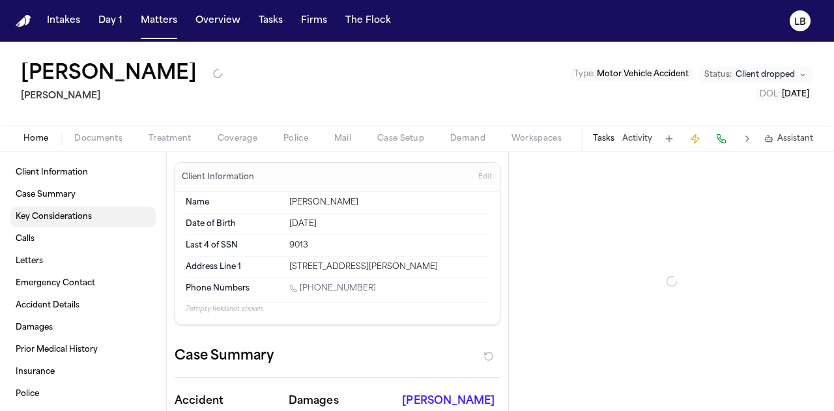
type textarea "*"
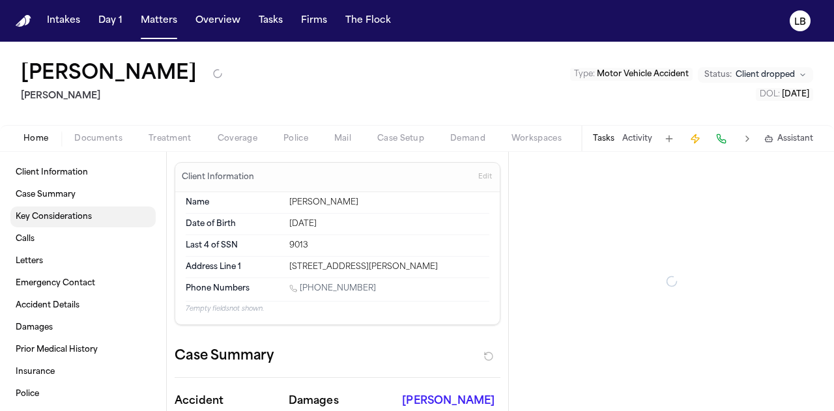
type textarea "*"
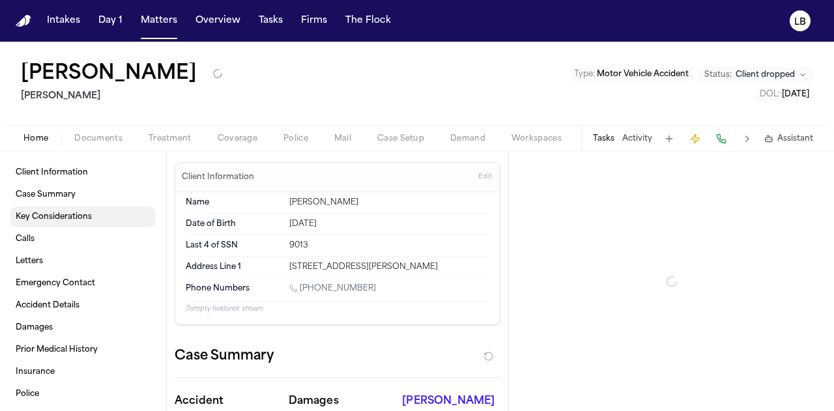
type textarea "*"
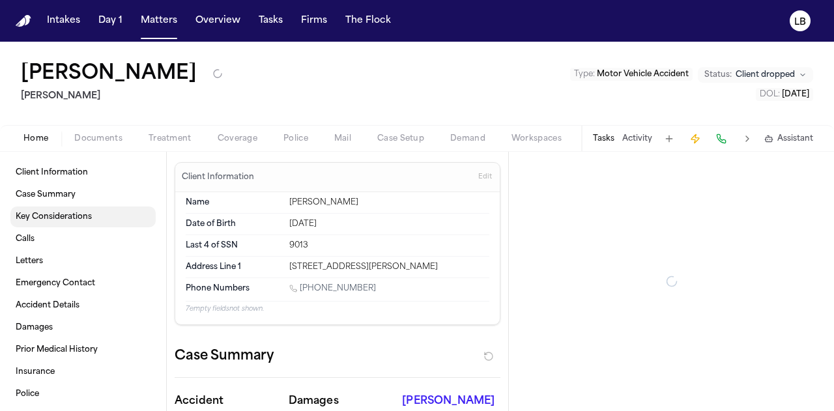
type textarea "*"
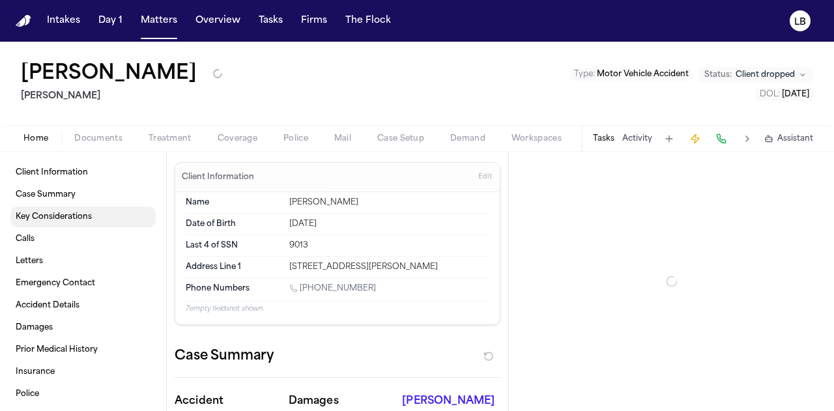
type textarea "*"
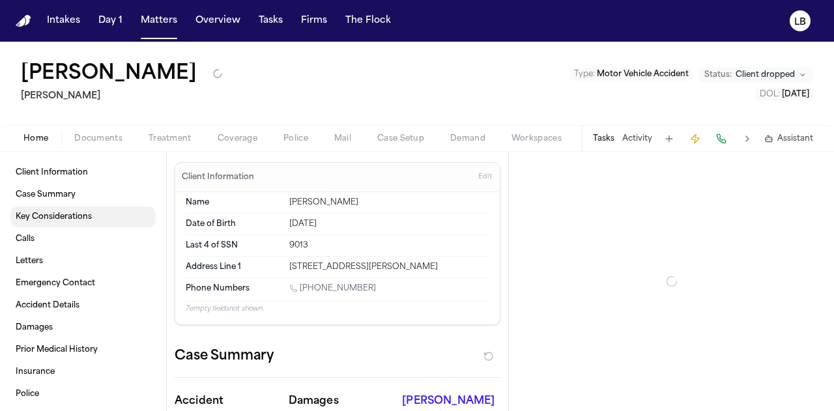
type textarea "*"
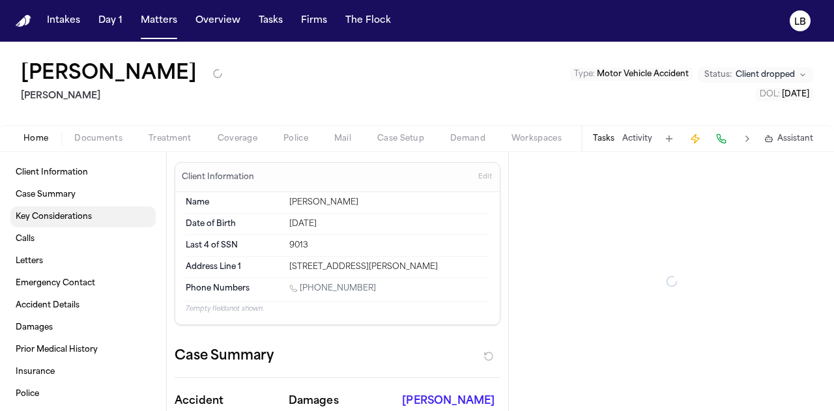
type textarea "*"
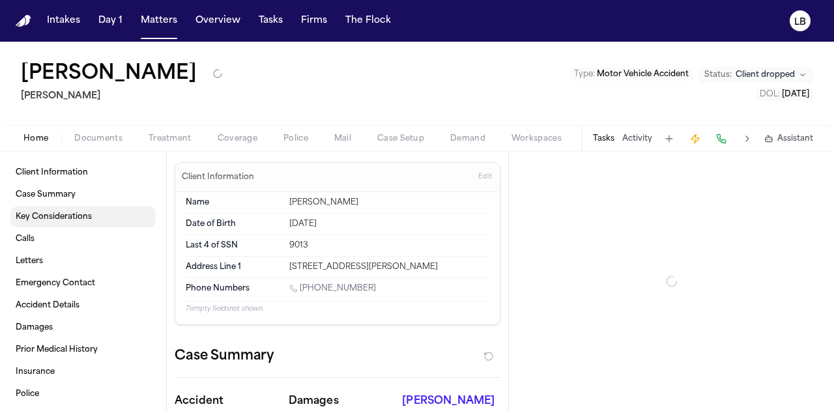
type textarea "*"
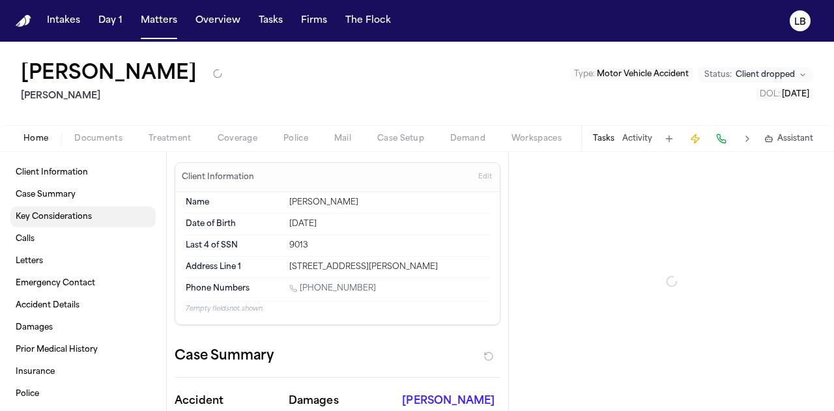
type textarea "*"
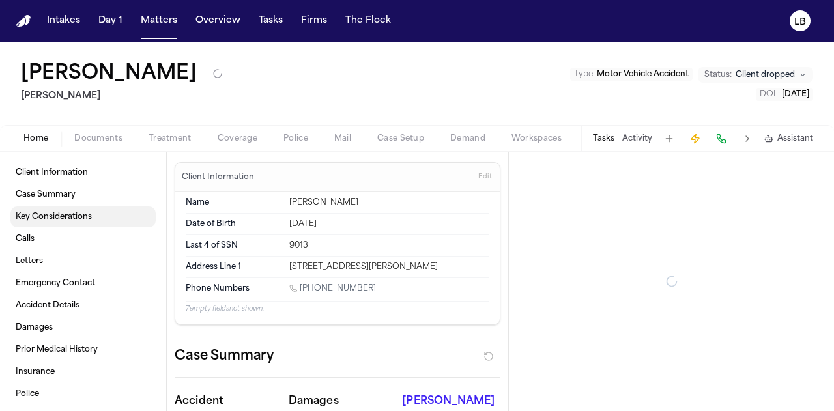
type textarea "*"
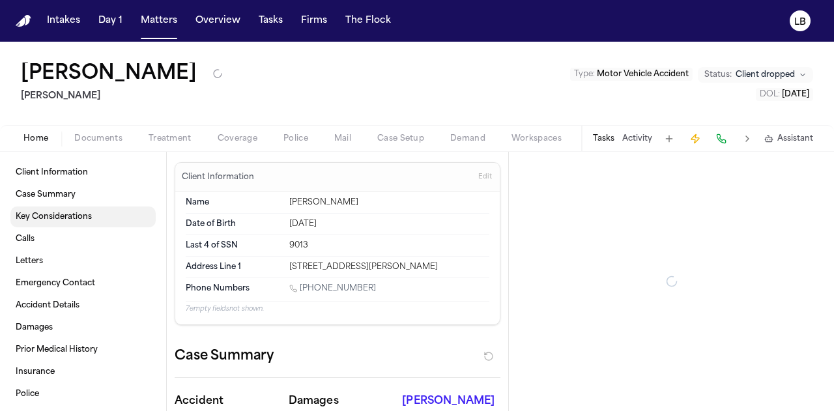
type textarea "*"
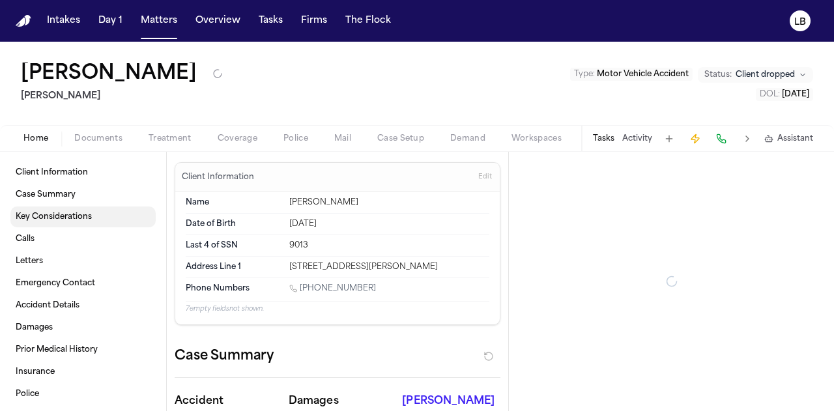
type textarea "*"
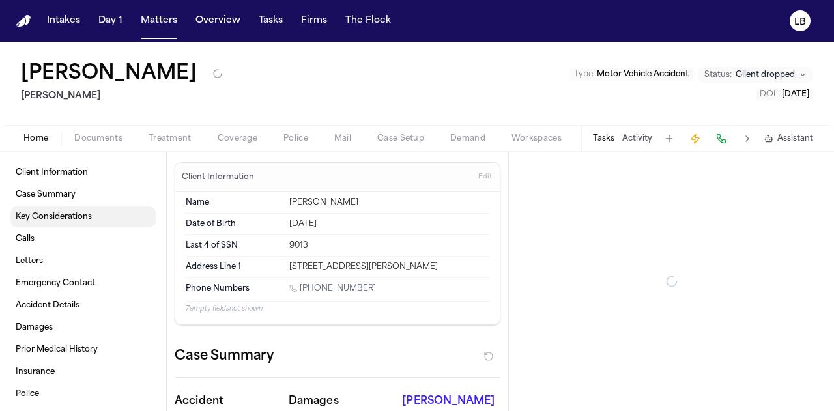
type textarea "*"
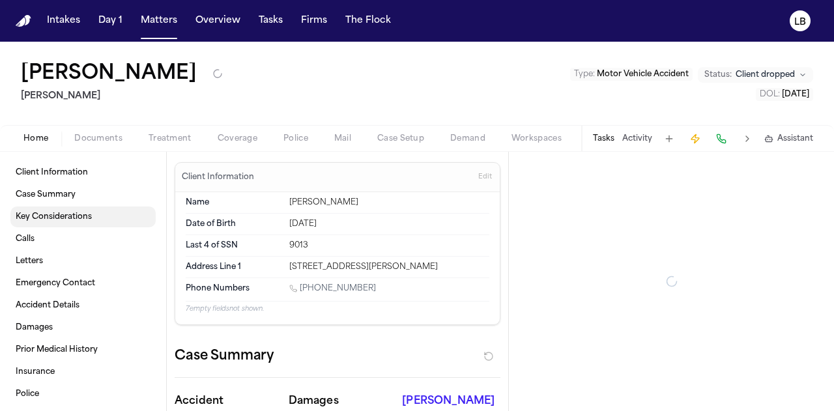
type textarea "*"
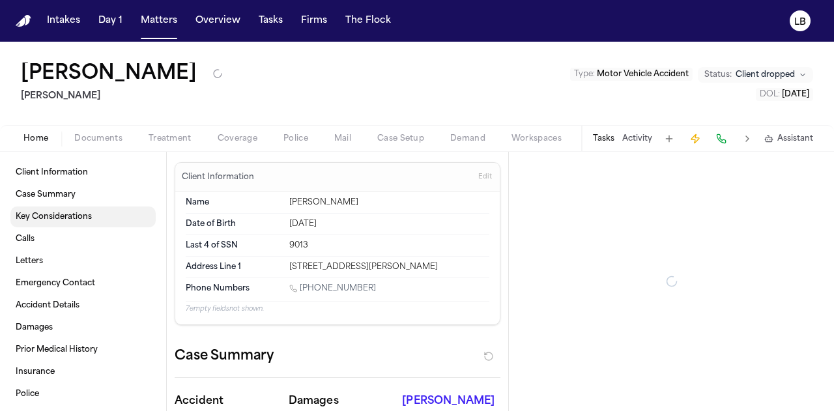
type textarea "*"
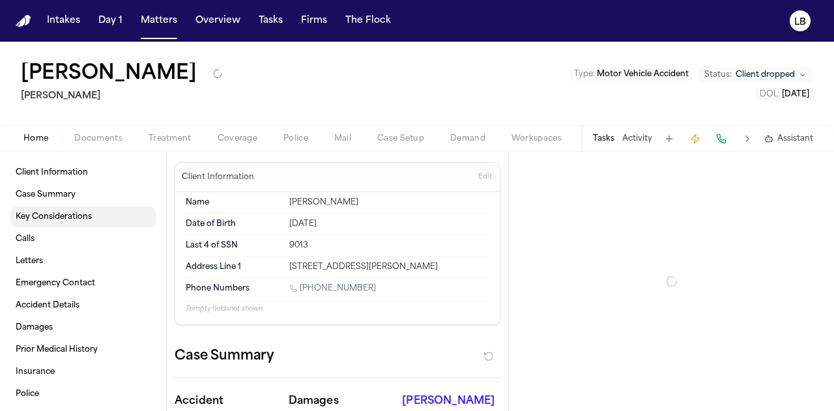
type textarea "*"
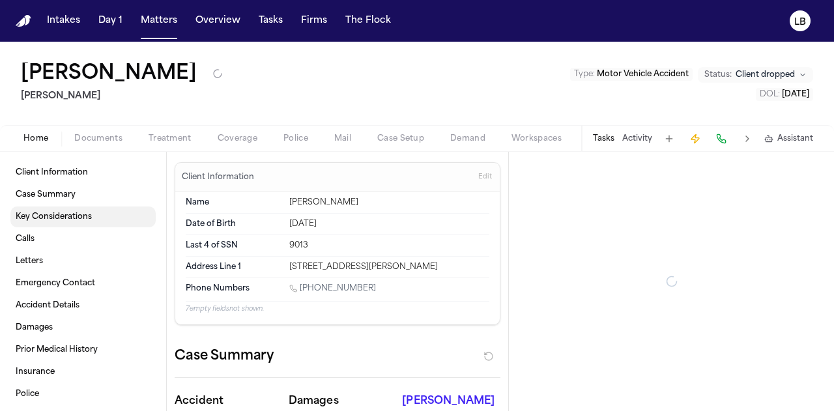
type textarea "*"
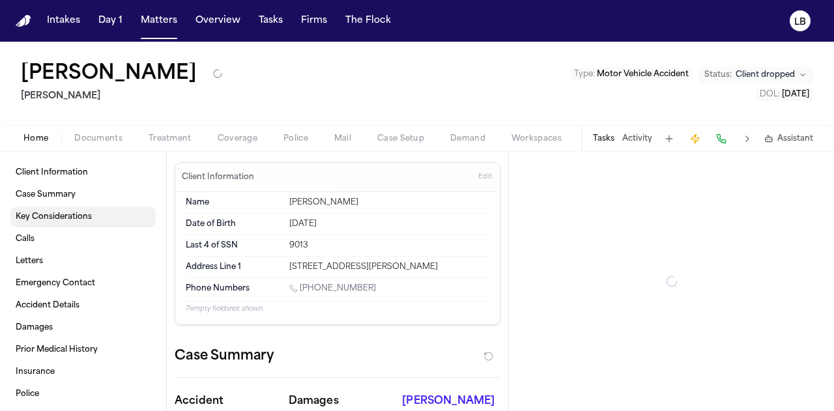
type textarea "*"
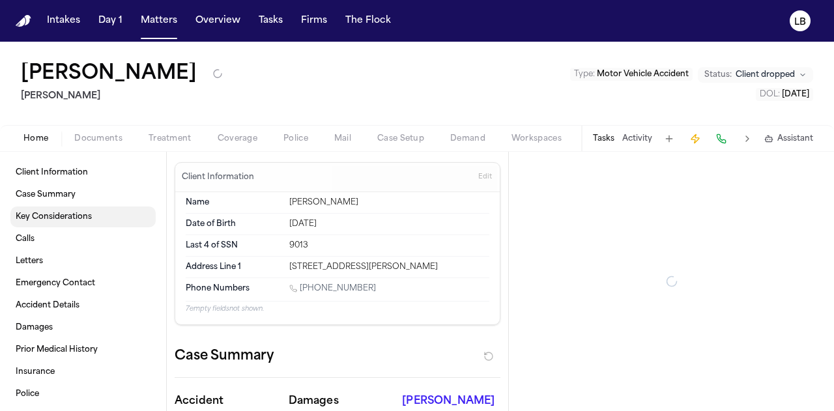
type textarea "*"
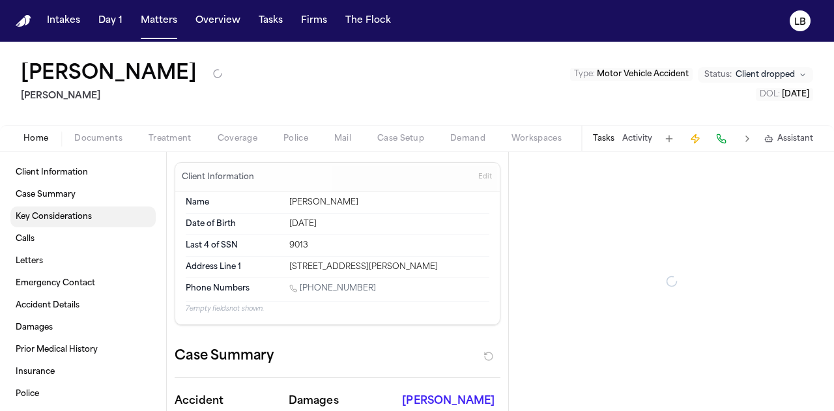
type textarea "*"
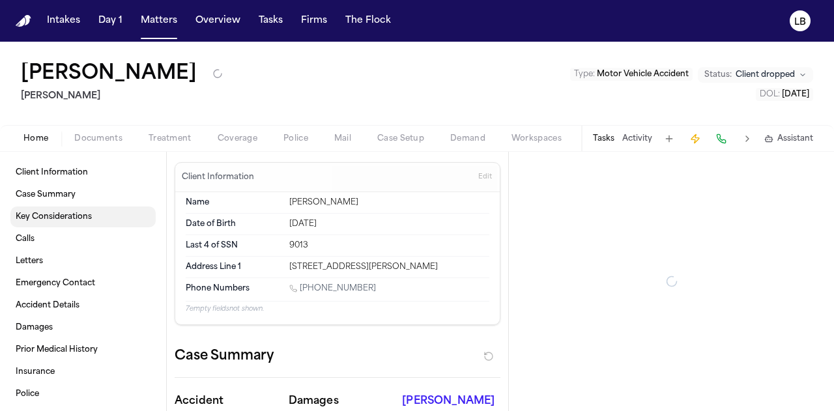
type textarea "*"
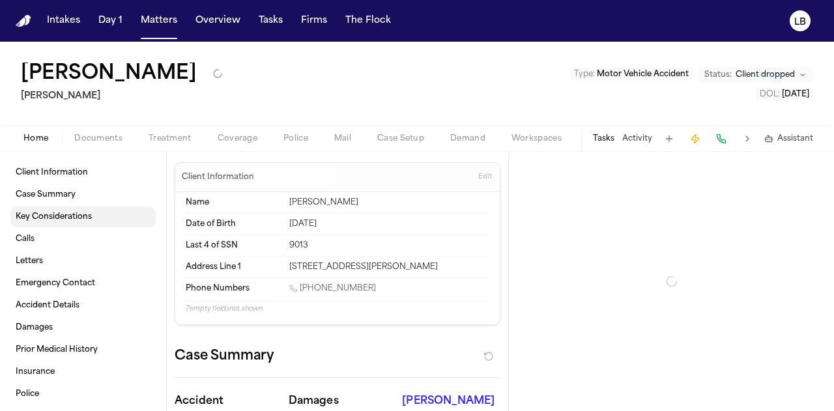
type textarea "*"
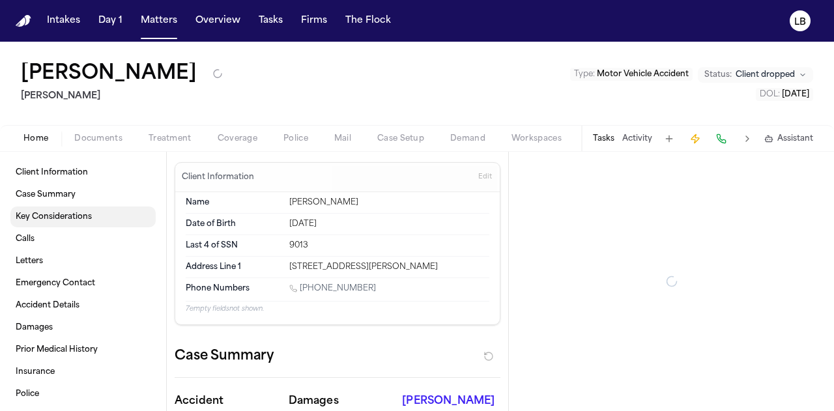
type textarea "*"
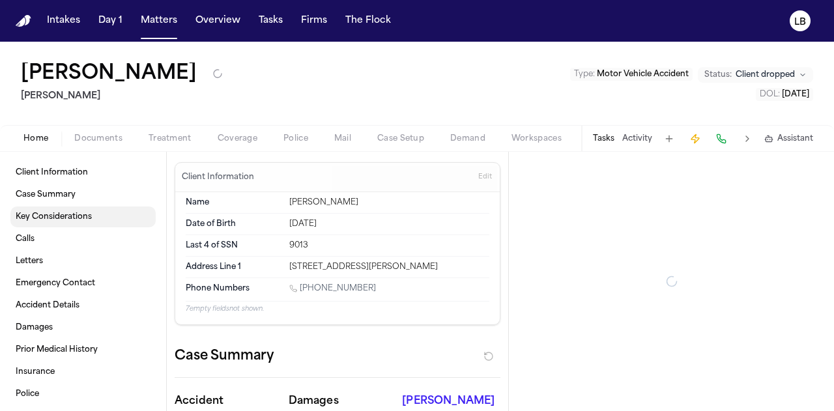
type textarea "*"
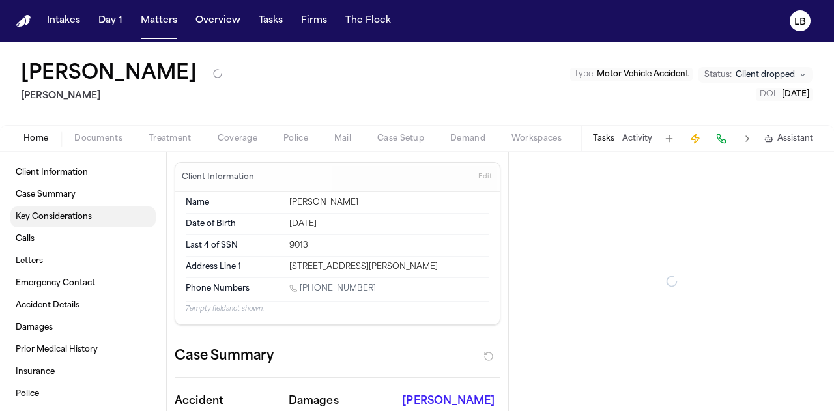
type textarea "*"
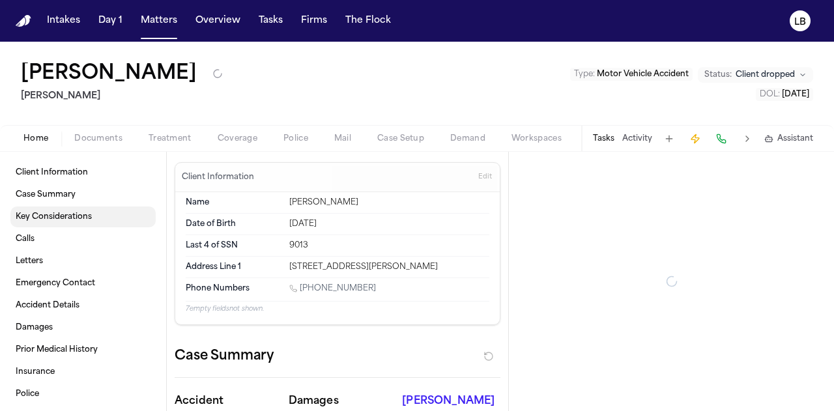
type textarea "*"
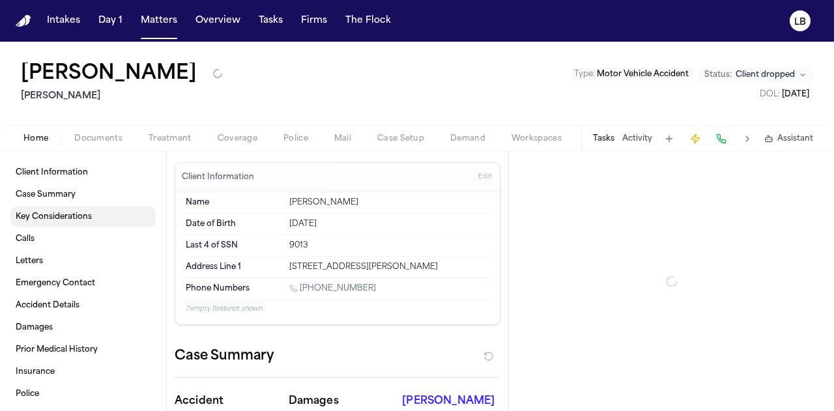
type textarea "*"
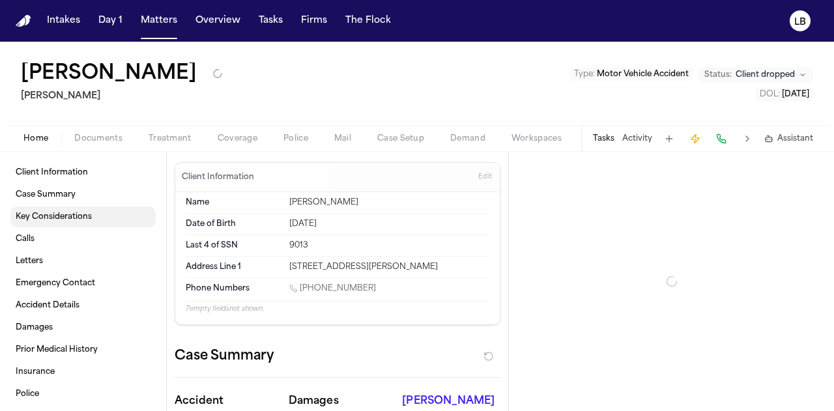
type textarea "*"
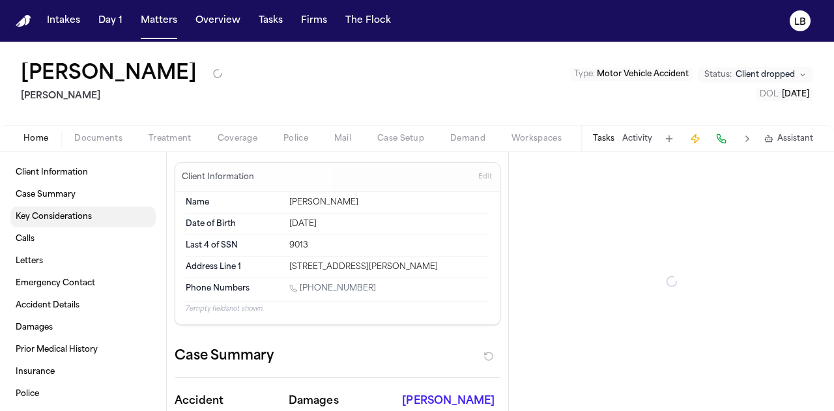
type textarea "*"
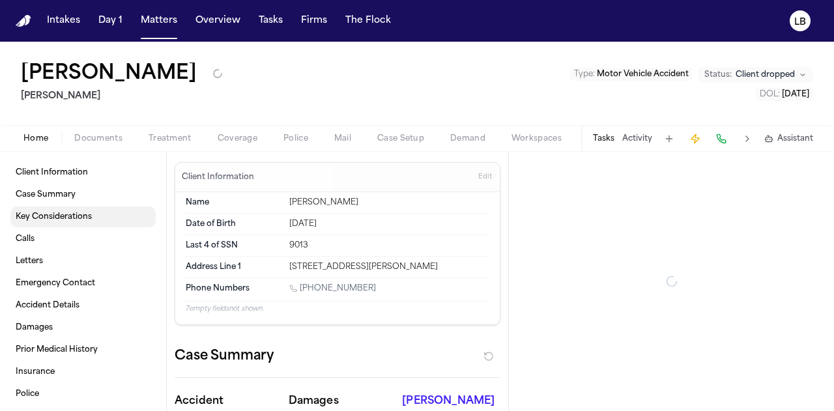
type textarea "*"
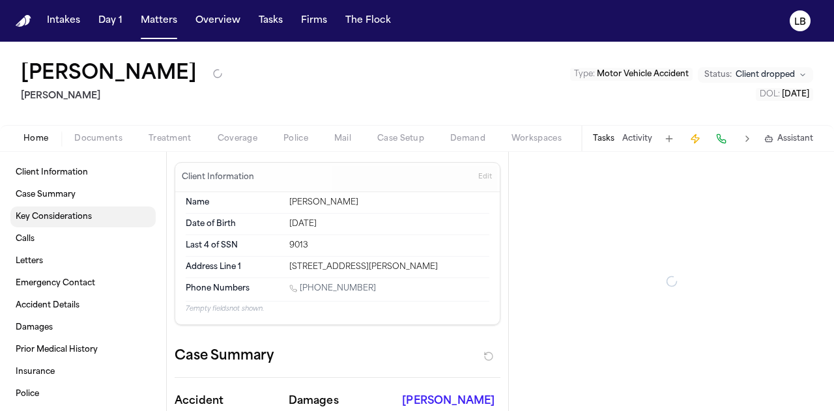
type textarea "*"
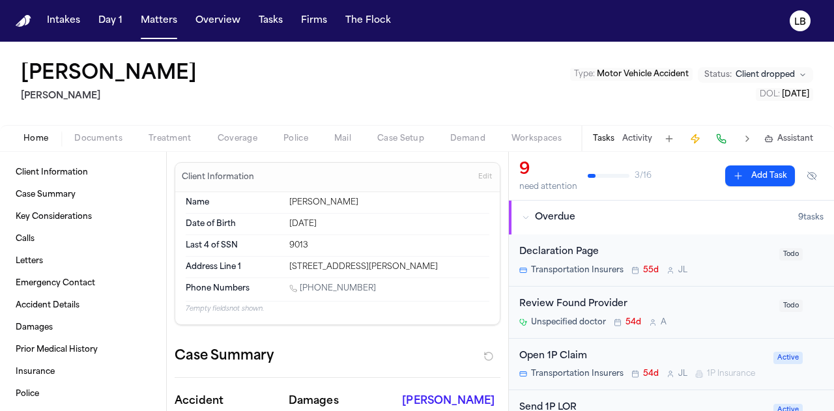
click at [107, 139] on span "Documents" at bounding box center [98, 139] width 48 height 10
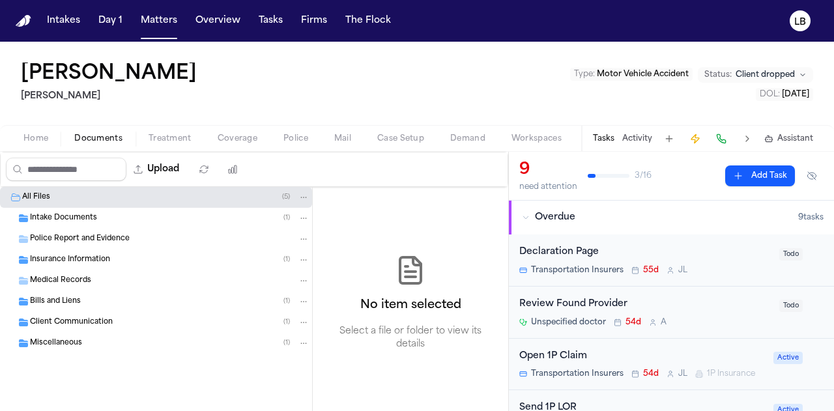
click at [91, 210] on div "Intake Documents ( 1 )" at bounding box center [156, 218] width 312 height 21
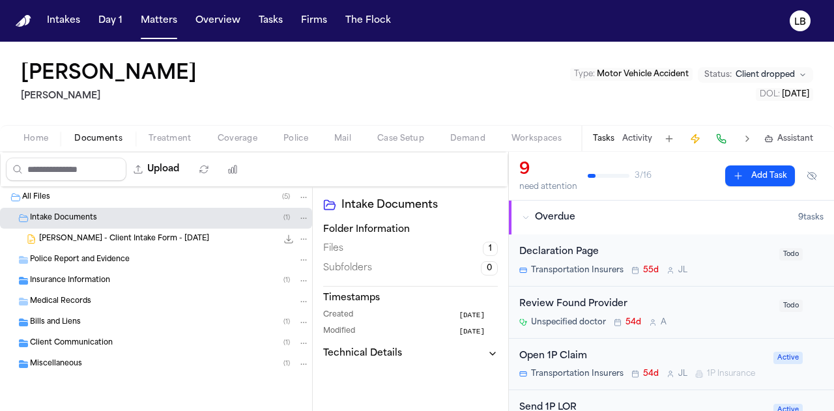
click at [638, 135] on button "Activity" at bounding box center [637, 139] width 30 height 10
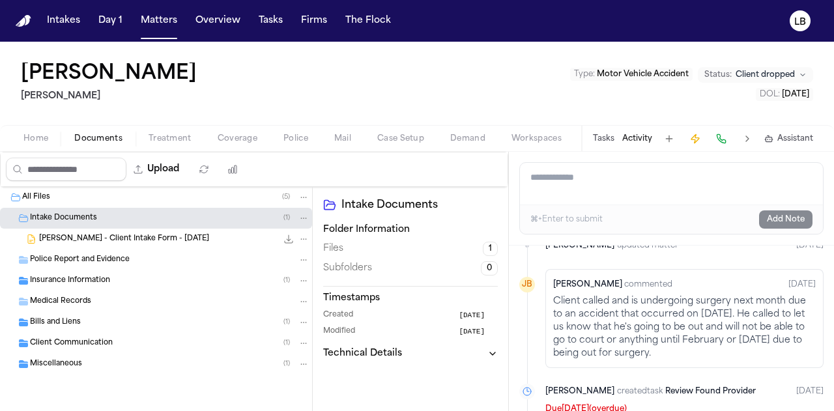
scroll to position [261, 0]
click at [637, 139] on button "Activity" at bounding box center [637, 139] width 30 height 10
click at [603, 134] on button "Tasks" at bounding box center [603, 139] width 21 height 10
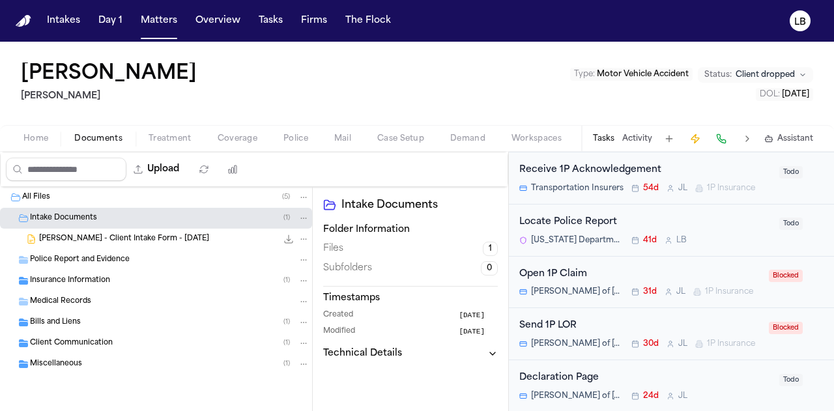
scroll to position [283, 0]
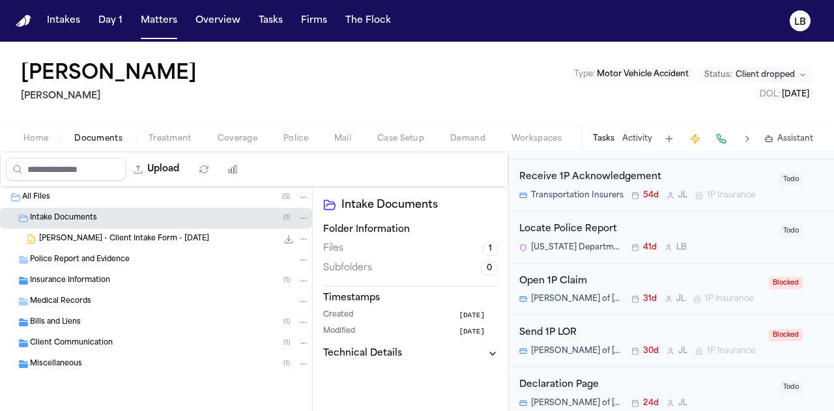
click at [728, 249] on div "[US_STATE] Department of Public Safety – Highway Patrol, [GEOGRAPHIC_DATA] 41d …" at bounding box center [645, 247] width 252 height 10
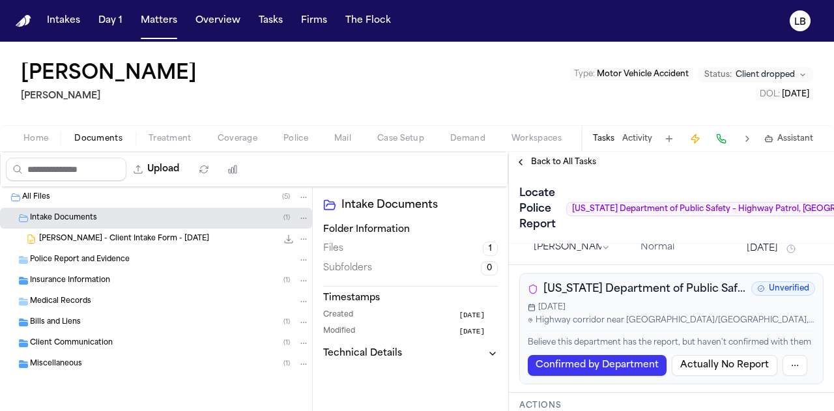
scroll to position [21, 0]
click at [794, 380] on html "Intakes Day 1 Matters Overview Tasks Firms The Flock [PERSON_NAME] [PERSON_NAME…" at bounding box center [417, 205] width 834 height 411
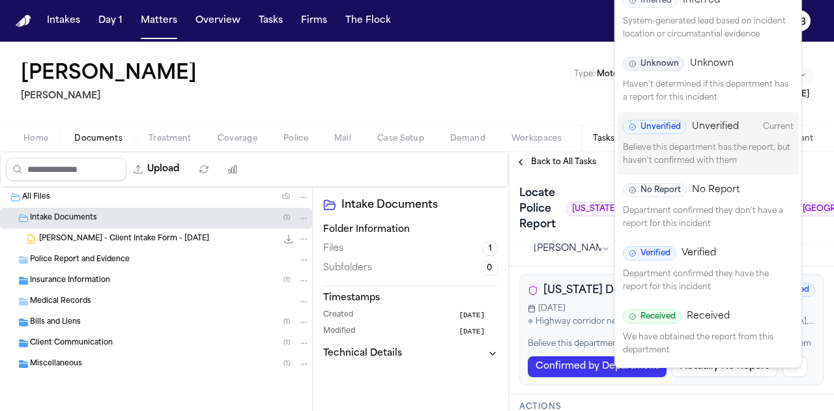
click at [794, 380] on html "Intakes Day 1 Matters Overview Tasks Firms The Flock [PERSON_NAME] [PERSON_NAME…" at bounding box center [417, 205] width 834 height 411
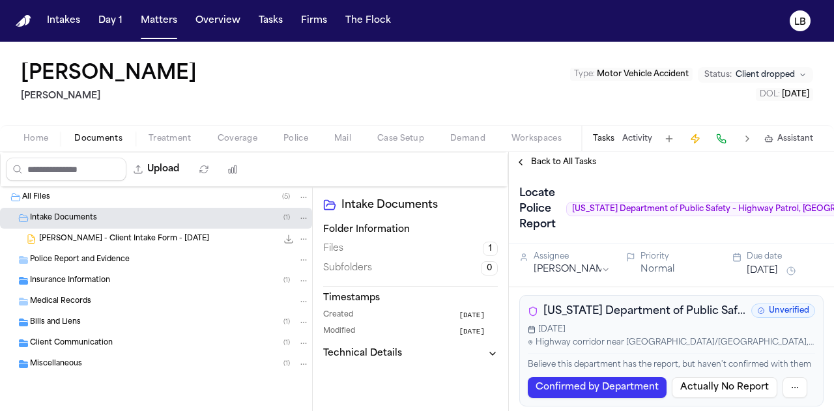
scroll to position [0, 96]
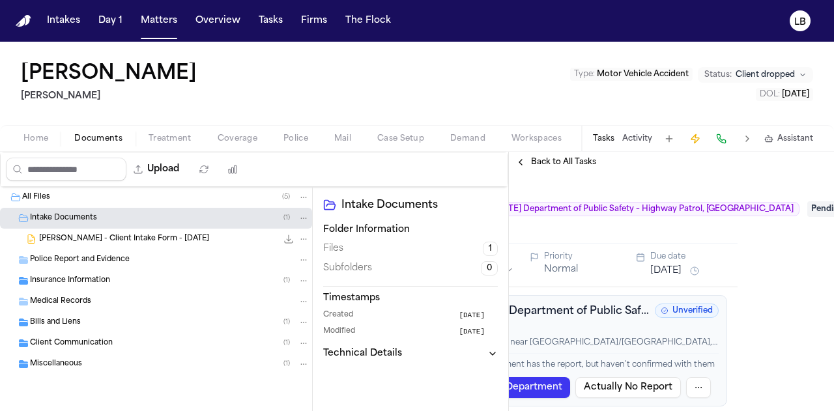
click at [807, 214] on span "Pending" at bounding box center [833, 209] width 52 height 16
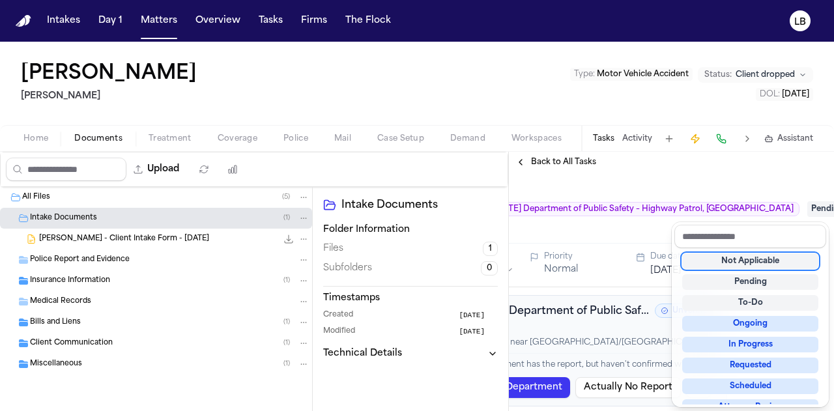
click at [784, 266] on div "Not Applicable" at bounding box center [750, 261] width 136 height 16
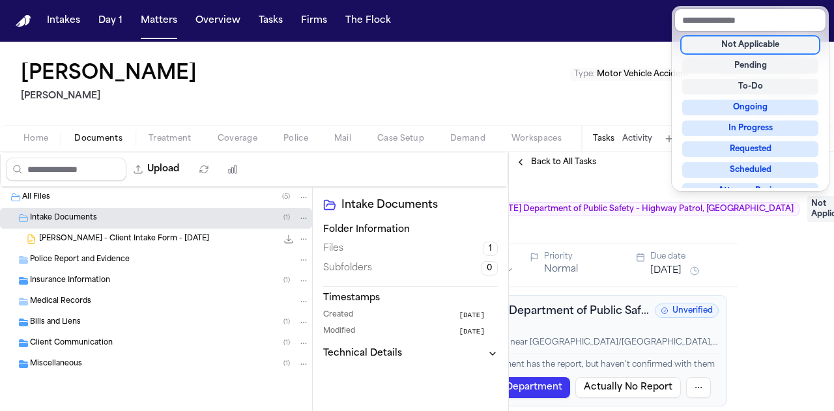
click at [307, 91] on div "[PERSON_NAME] Type : Motor Vehicle Accident Status: Client dropped DOL : [DATE]…" at bounding box center [417, 226] width 834 height 369
